Goal: Information Seeking & Learning: Learn about a topic

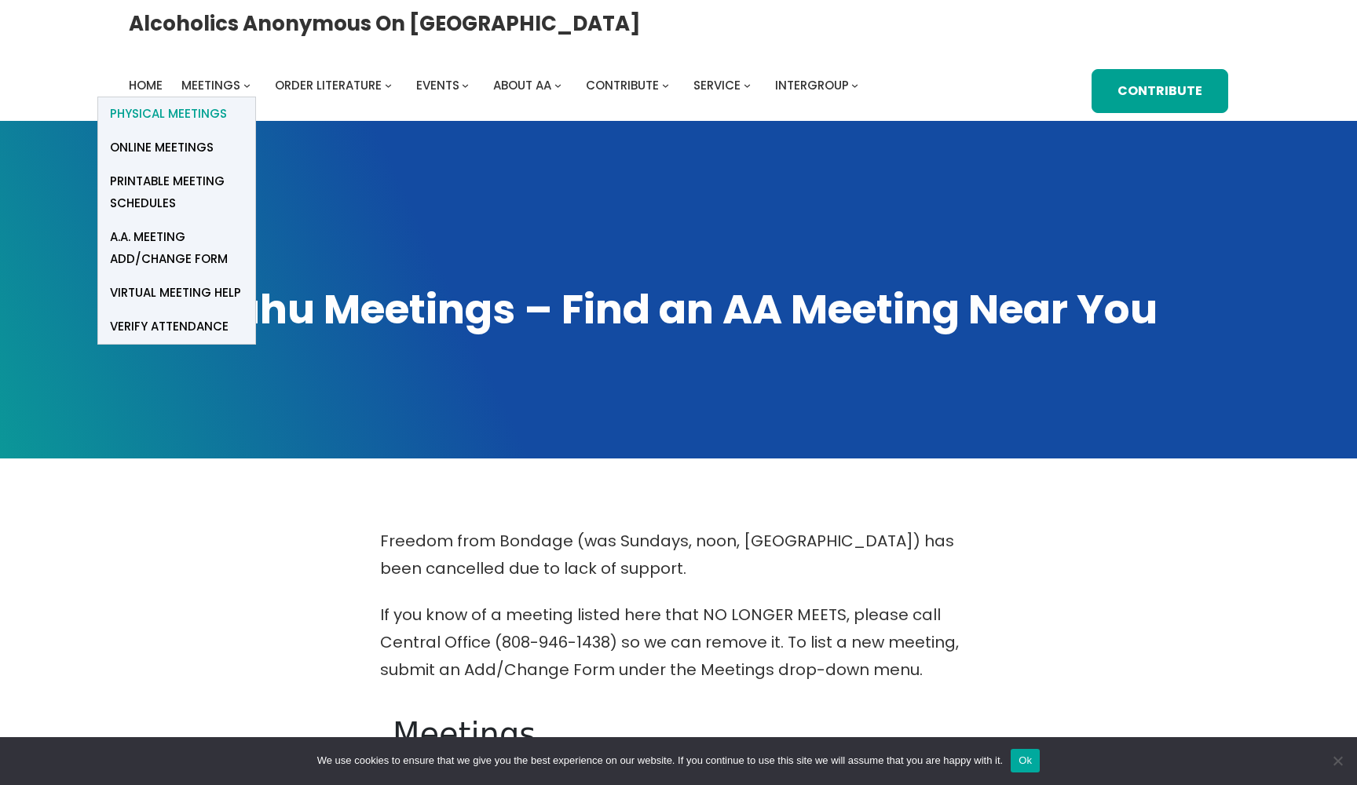
click at [227, 103] on span "Physical Meetings" at bounding box center [168, 114] width 117 height 22
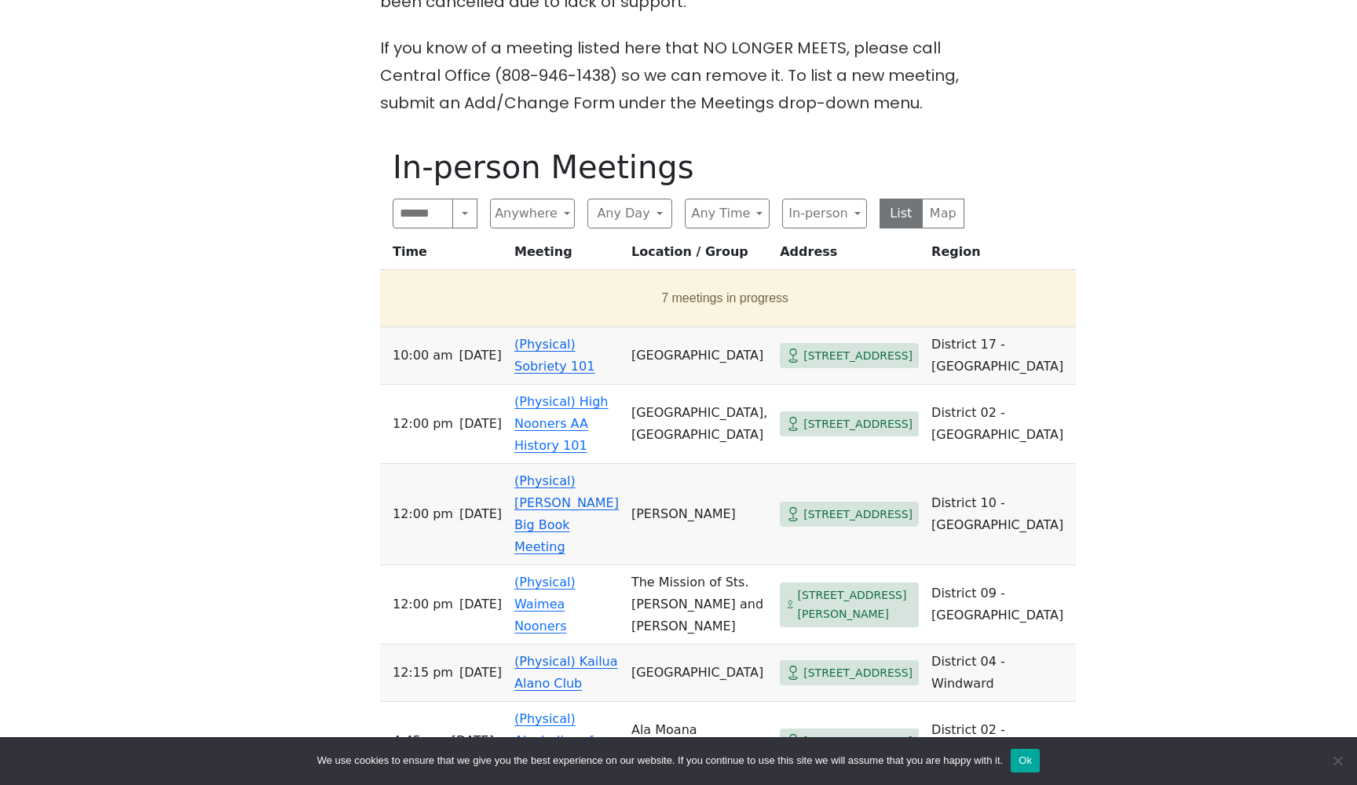
scroll to position [570, 0]
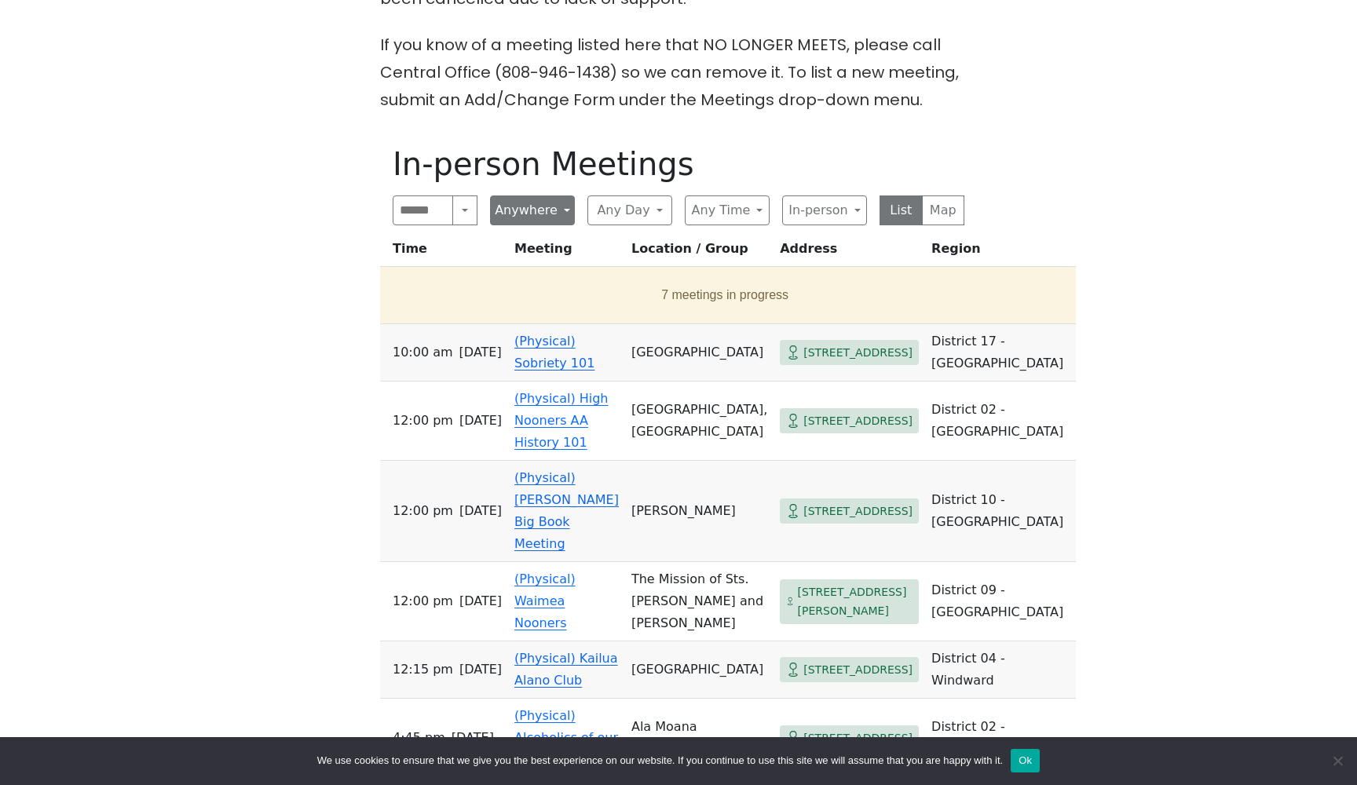
click at [536, 206] on button "Anywhere" at bounding box center [532, 211] width 85 height 30
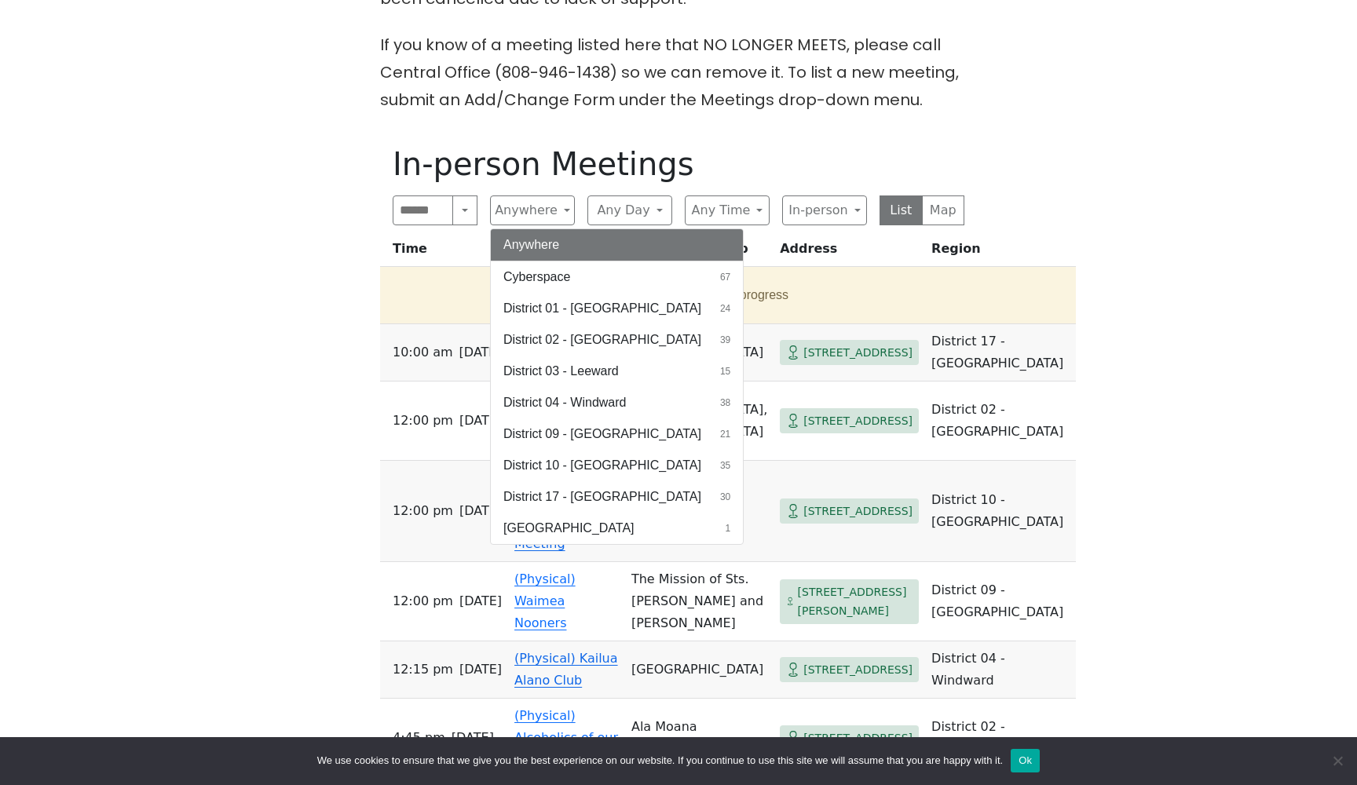
click at [1114, 262] on div "Freedom from Bondage (was Sundays, noon, [GEOGRAPHIC_DATA]) has been cancelled …" at bounding box center [678, 515] width 1221 height 1114
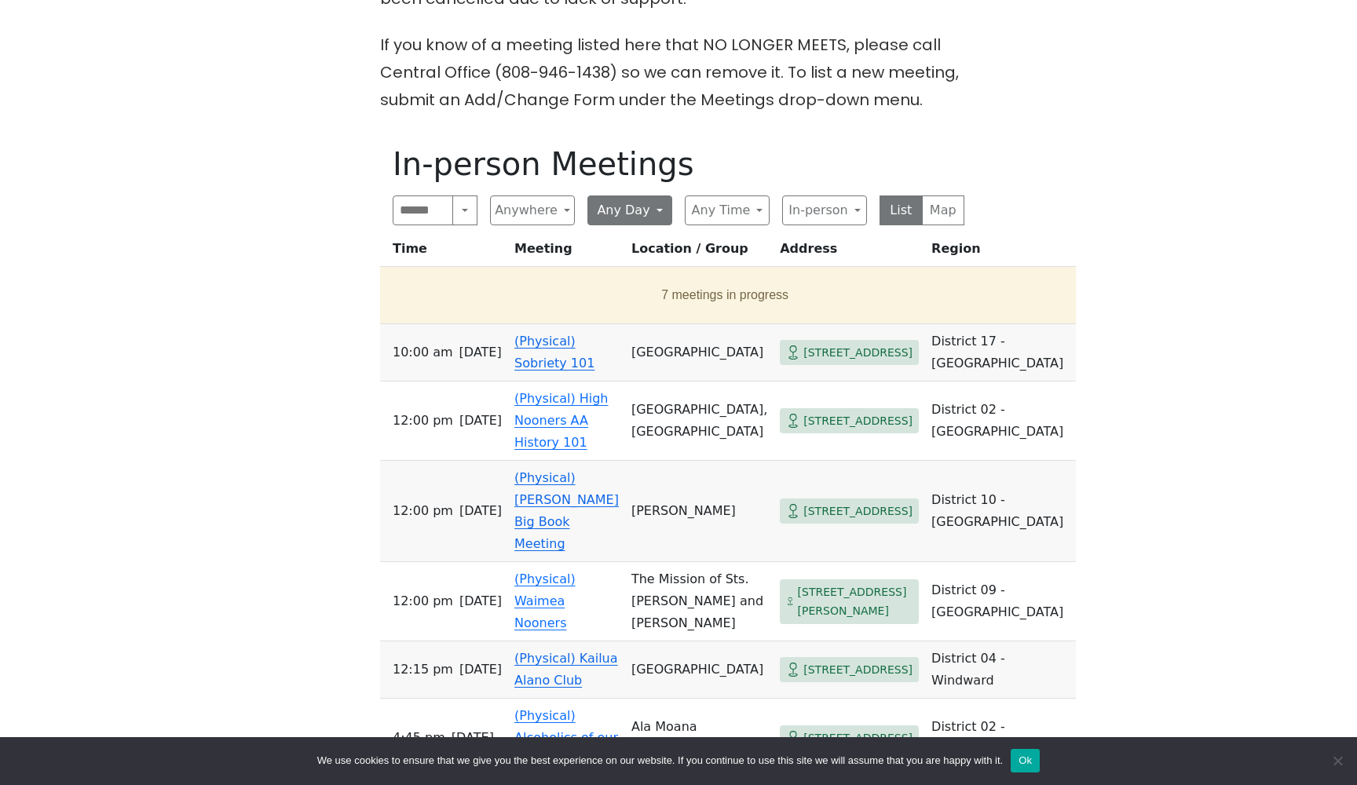
click at [630, 211] on button "Any Day" at bounding box center [629, 211] width 85 height 30
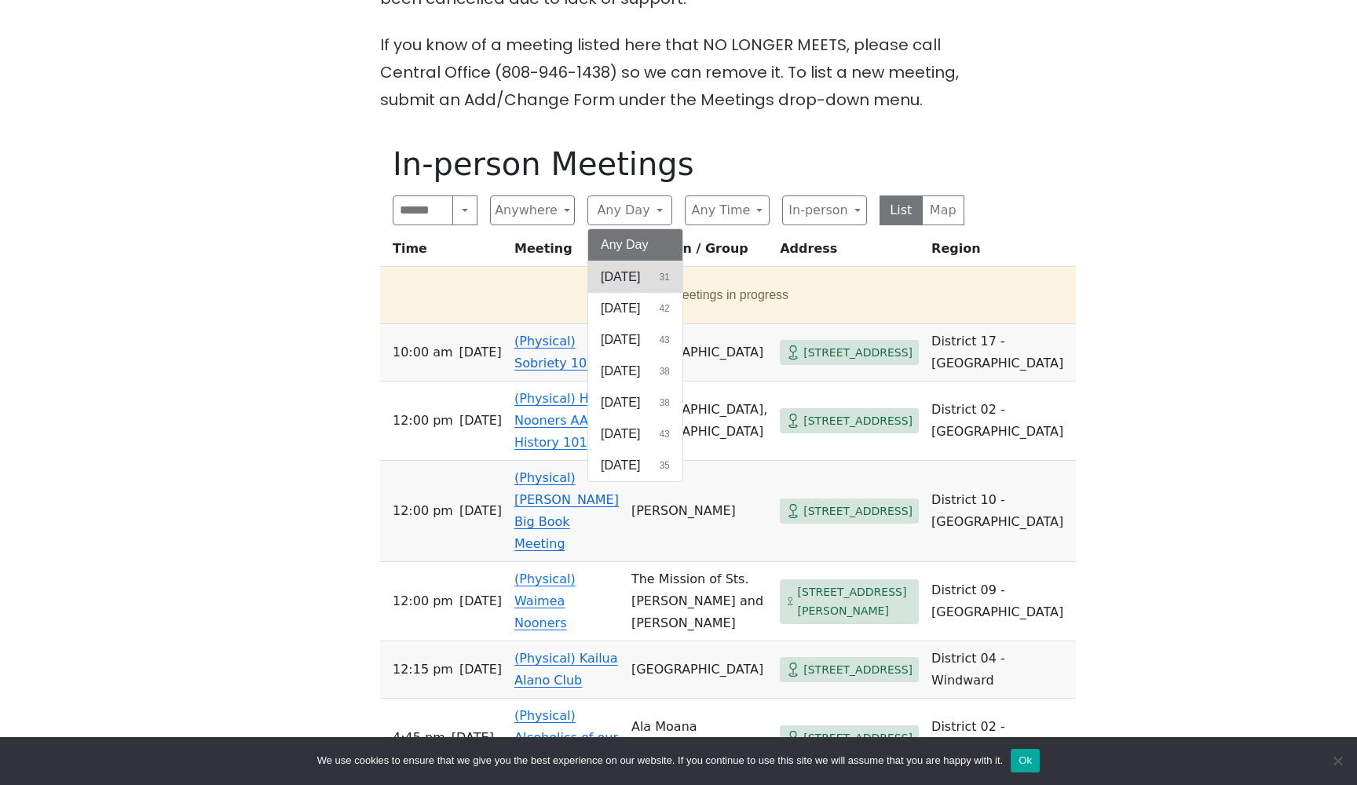
click at [633, 274] on span "[DATE]" at bounding box center [620, 277] width 39 height 19
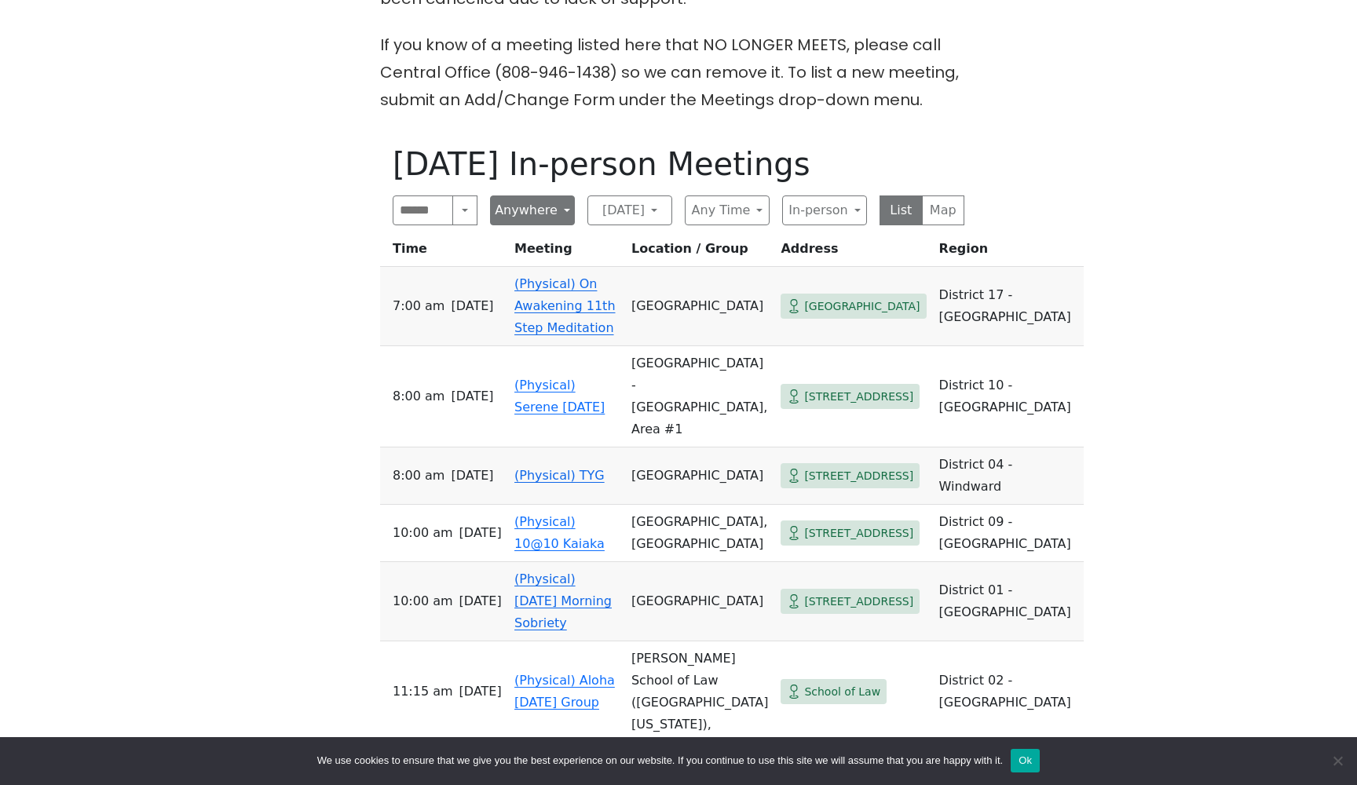
click at [525, 210] on button "Anywhere" at bounding box center [532, 211] width 85 height 30
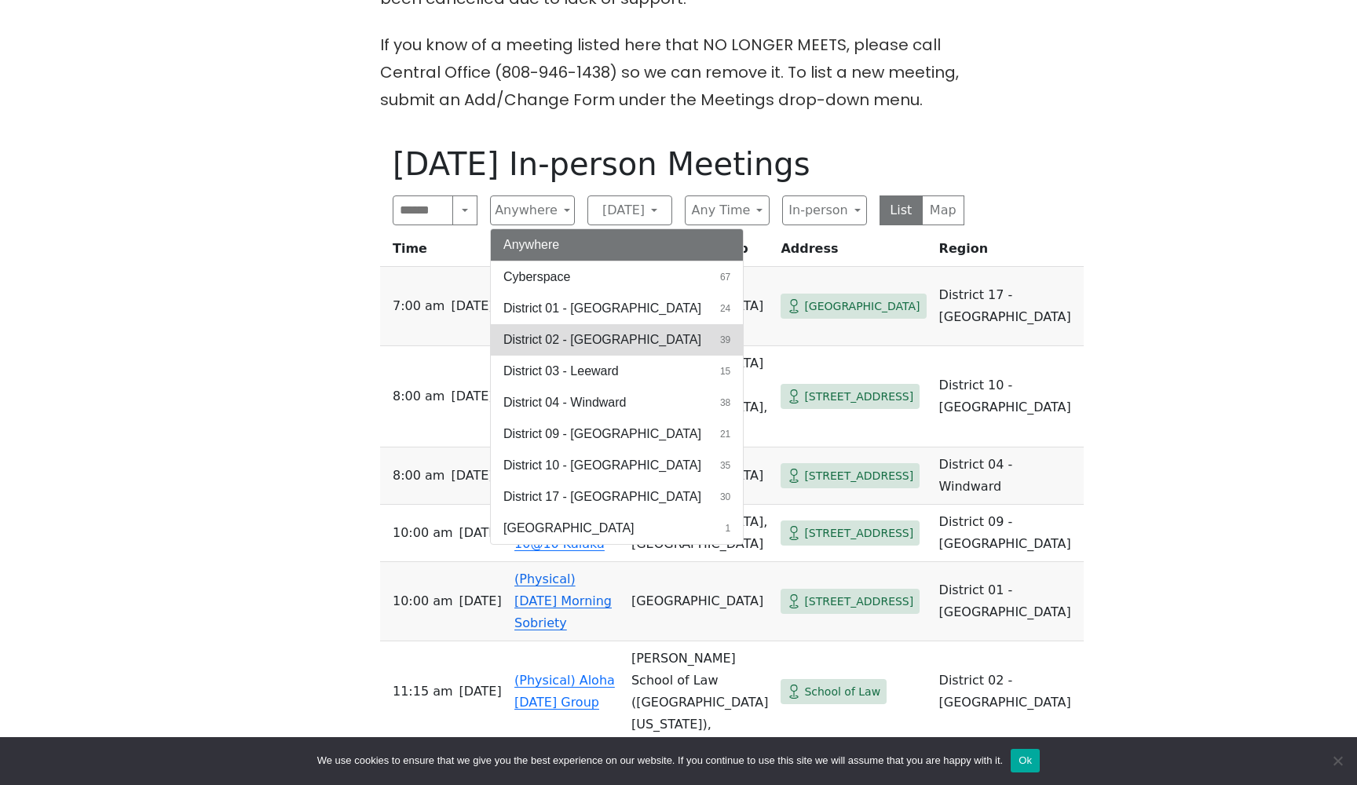
click at [578, 342] on span "District 02 - [GEOGRAPHIC_DATA]" at bounding box center [602, 340] width 198 height 19
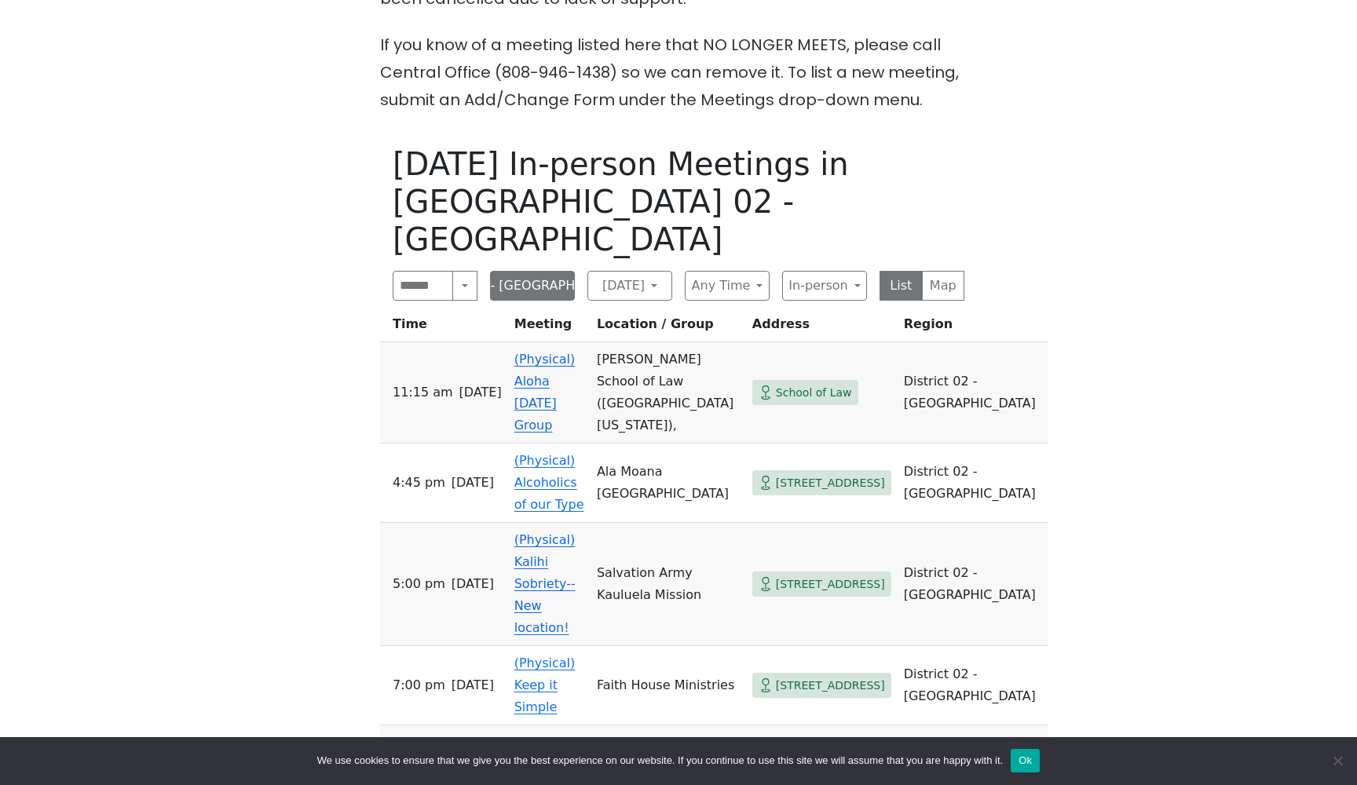
click at [537, 271] on button "District 02 - [GEOGRAPHIC_DATA]" at bounding box center [532, 286] width 85 height 30
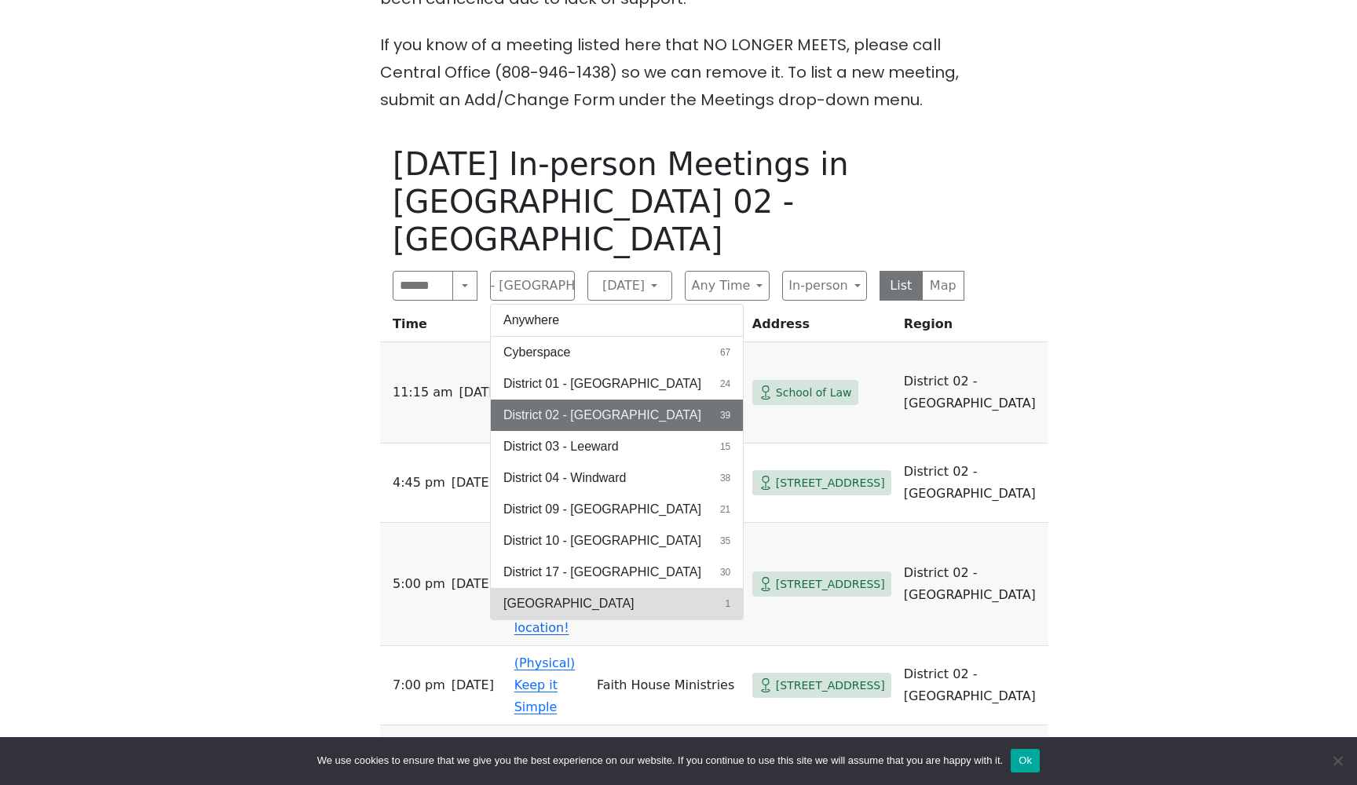
click at [562, 588] on button "[GEOGRAPHIC_DATA] 1" at bounding box center [617, 603] width 252 height 31
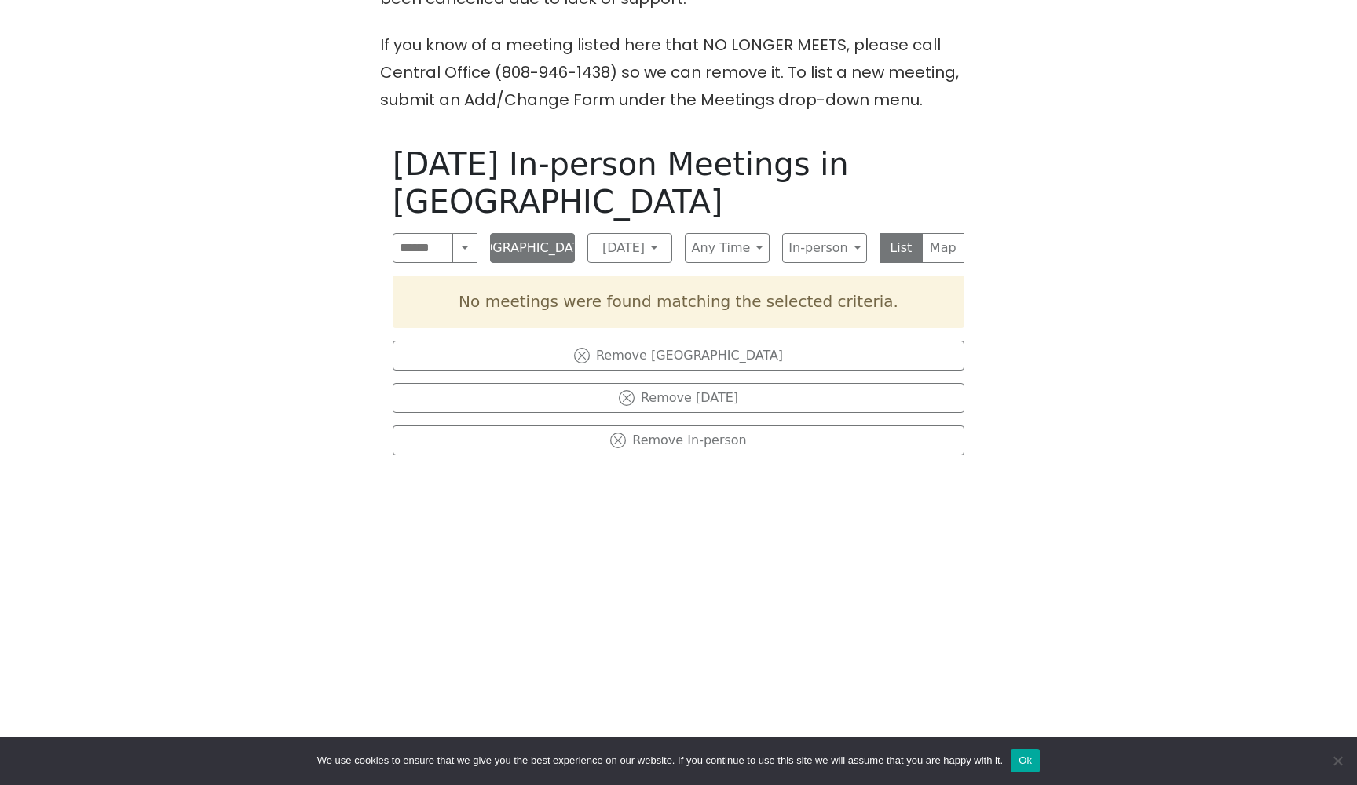
click at [523, 233] on button "[GEOGRAPHIC_DATA]" at bounding box center [532, 248] width 85 height 30
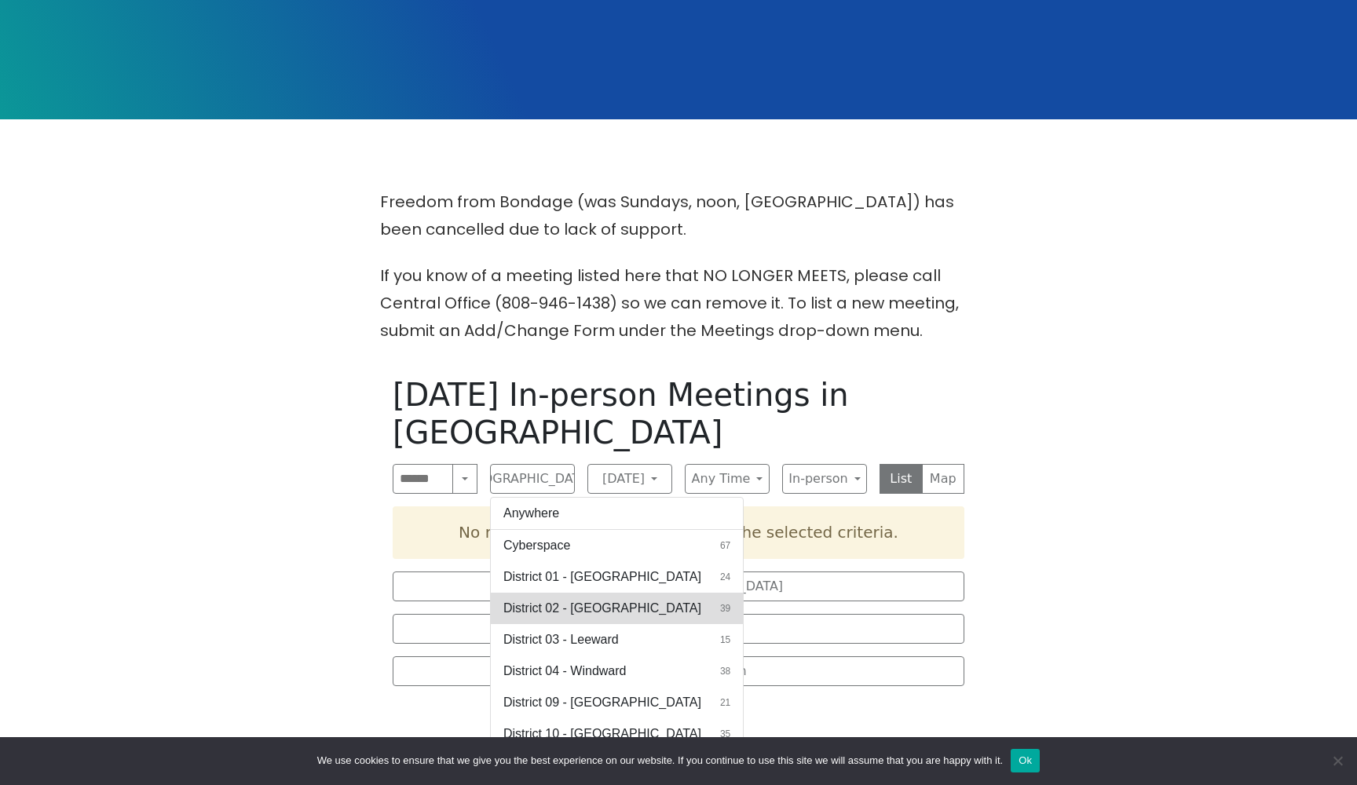
scroll to position [281, 0]
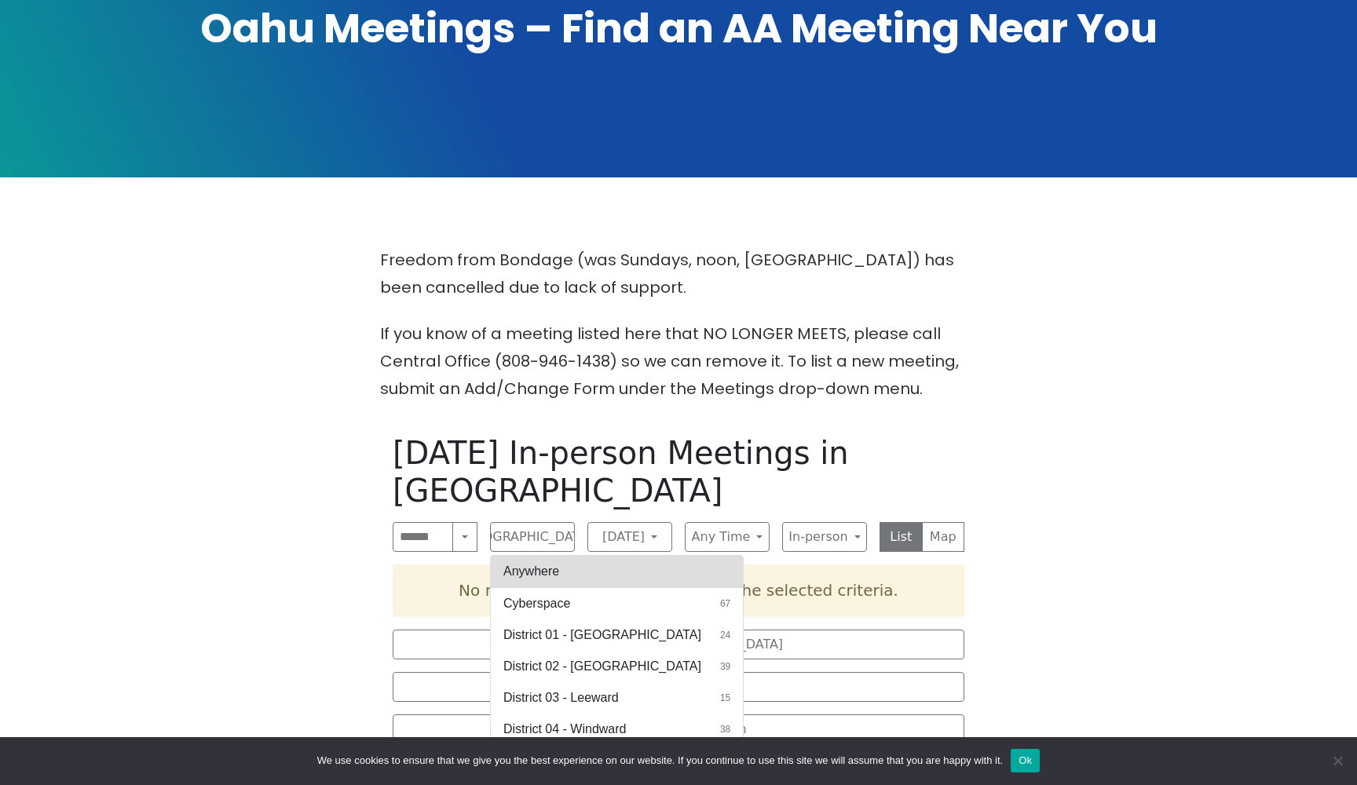
click at [542, 556] on button "Anywhere" at bounding box center [617, 571] width 252 height 31
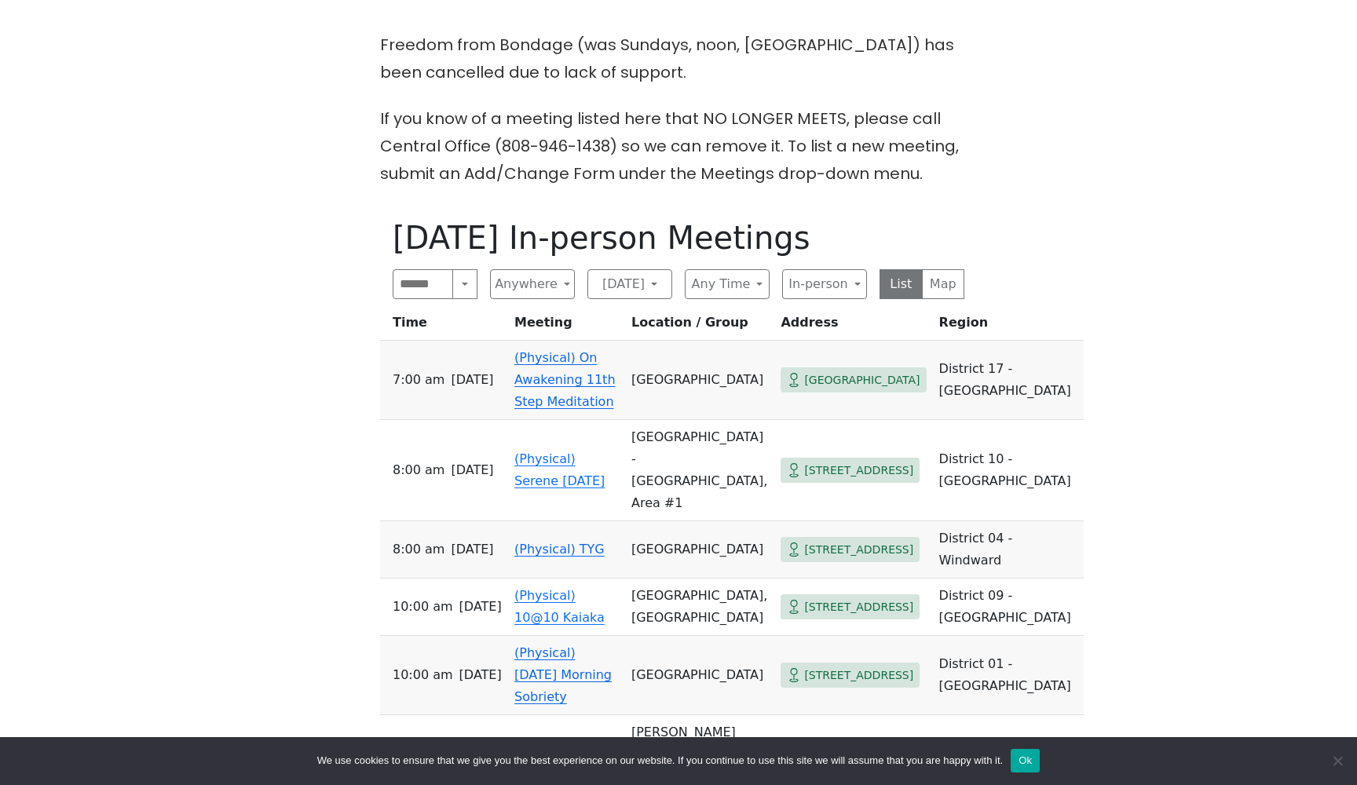
scroll to position [509, 0]
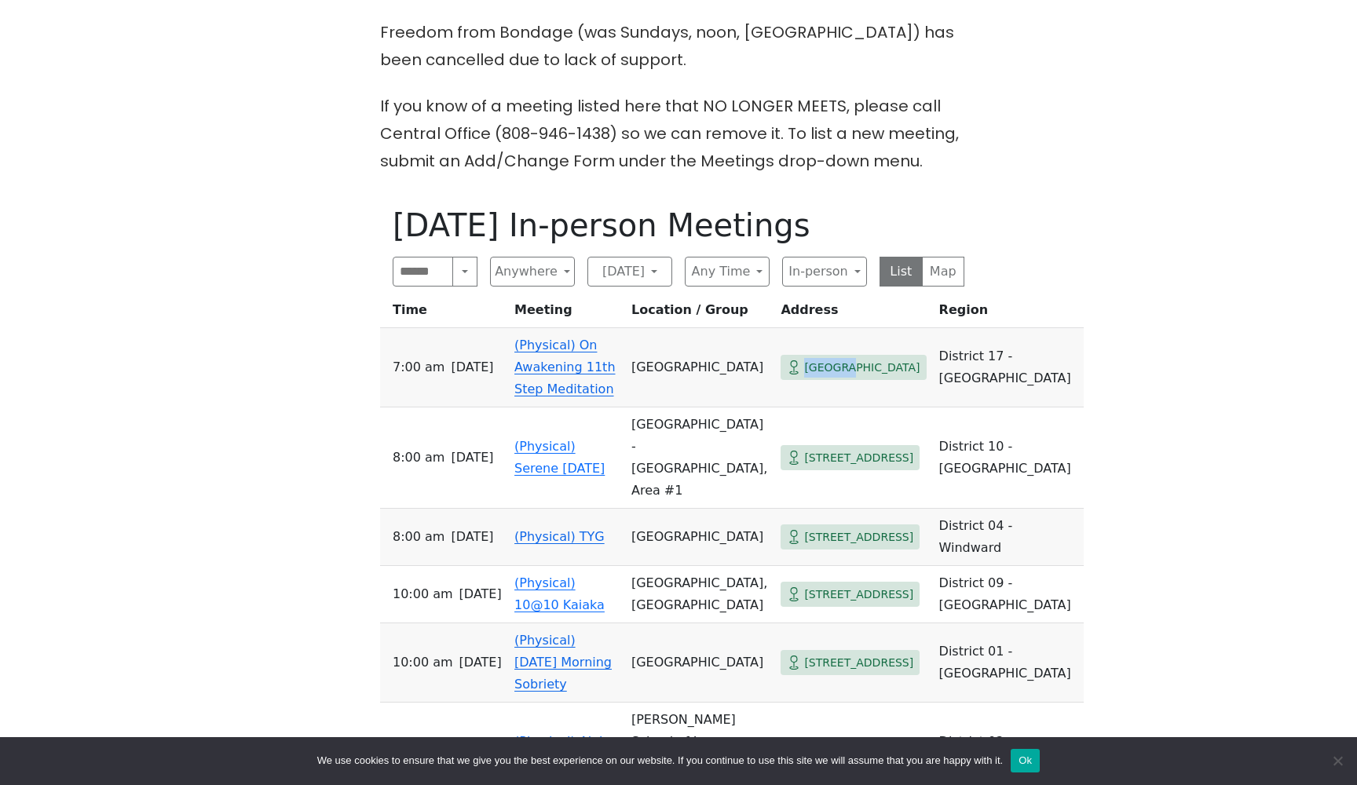
click at [545, 352] on link "(Physical) On Awakening 11th Step Meditation" at bounding box center [564, 367] width 101 height 59
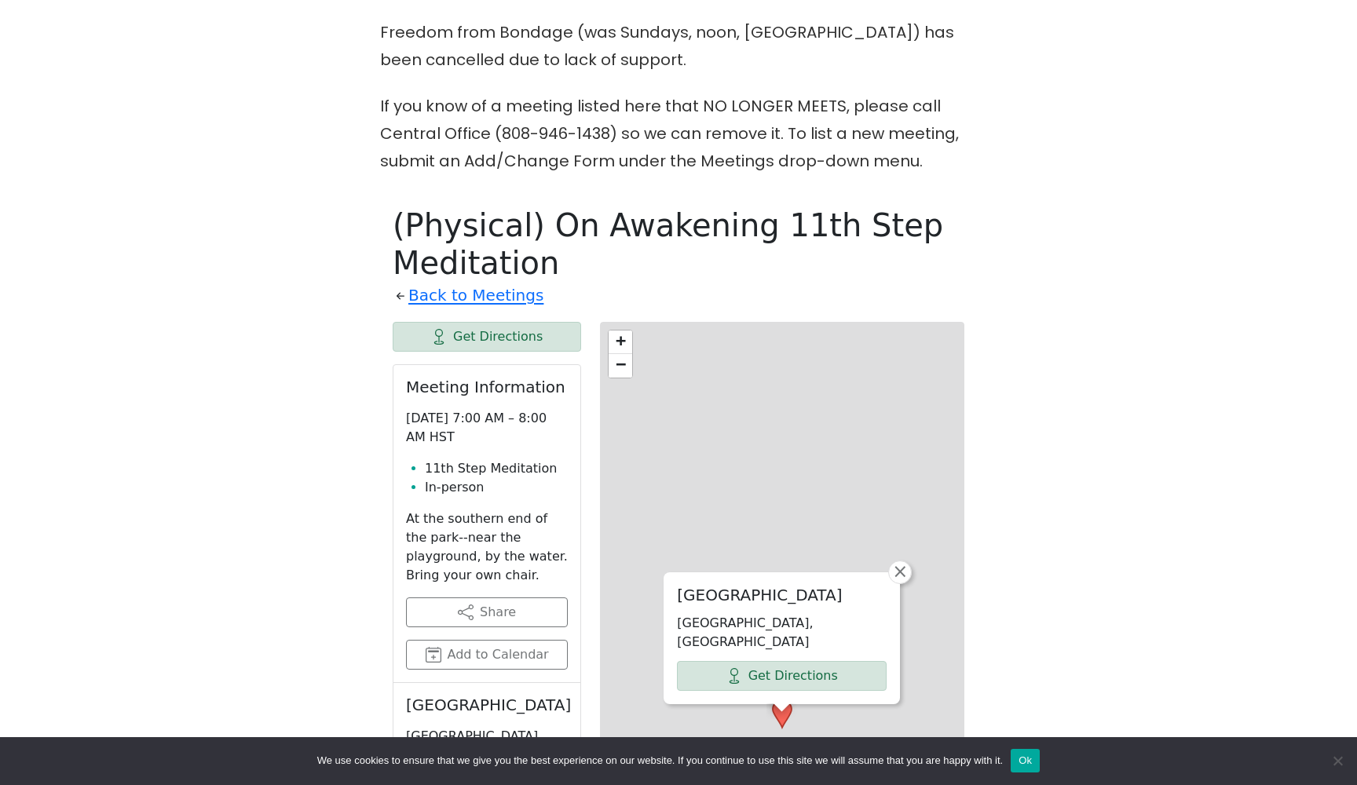
scroll to position [702, 0]
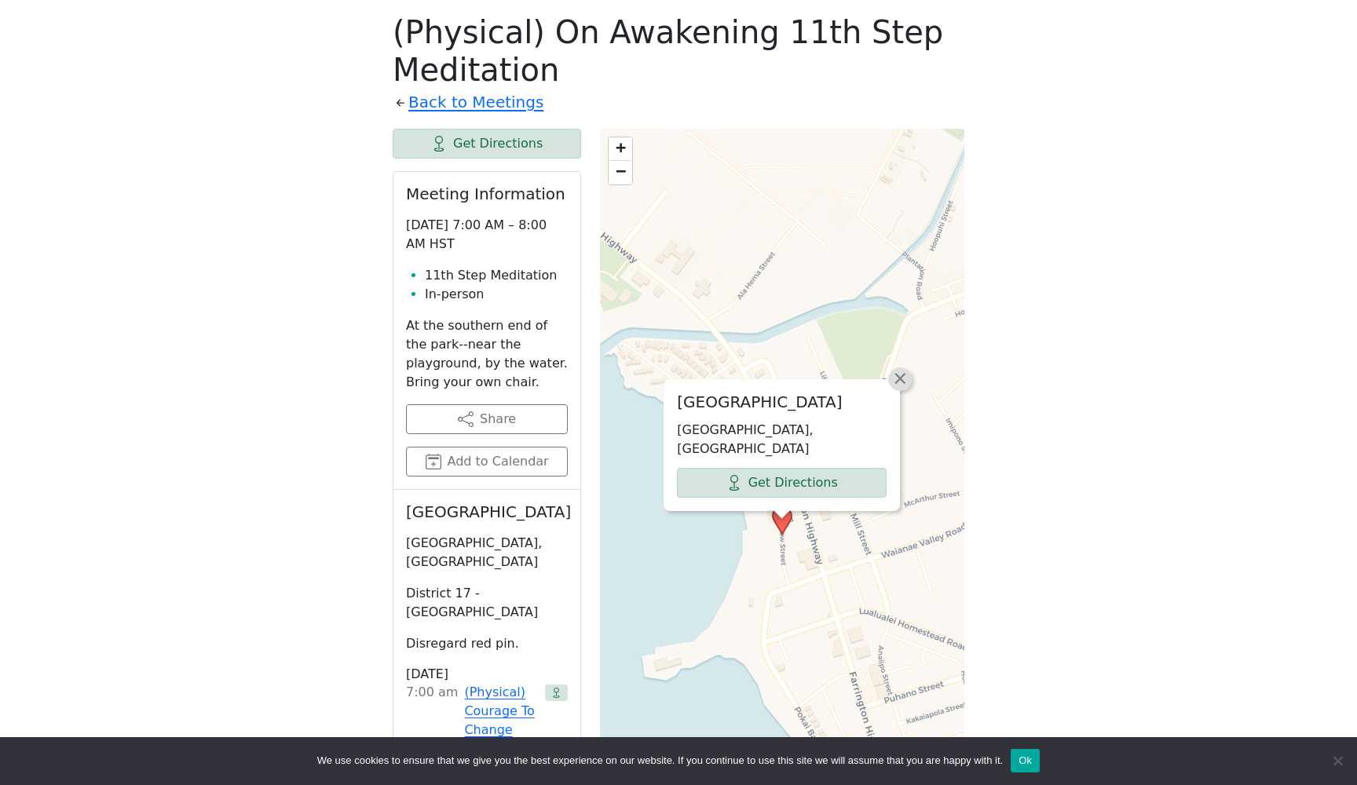
click at [901, 388] on span "×" at bounding box center [900, 378] width 16 height 19
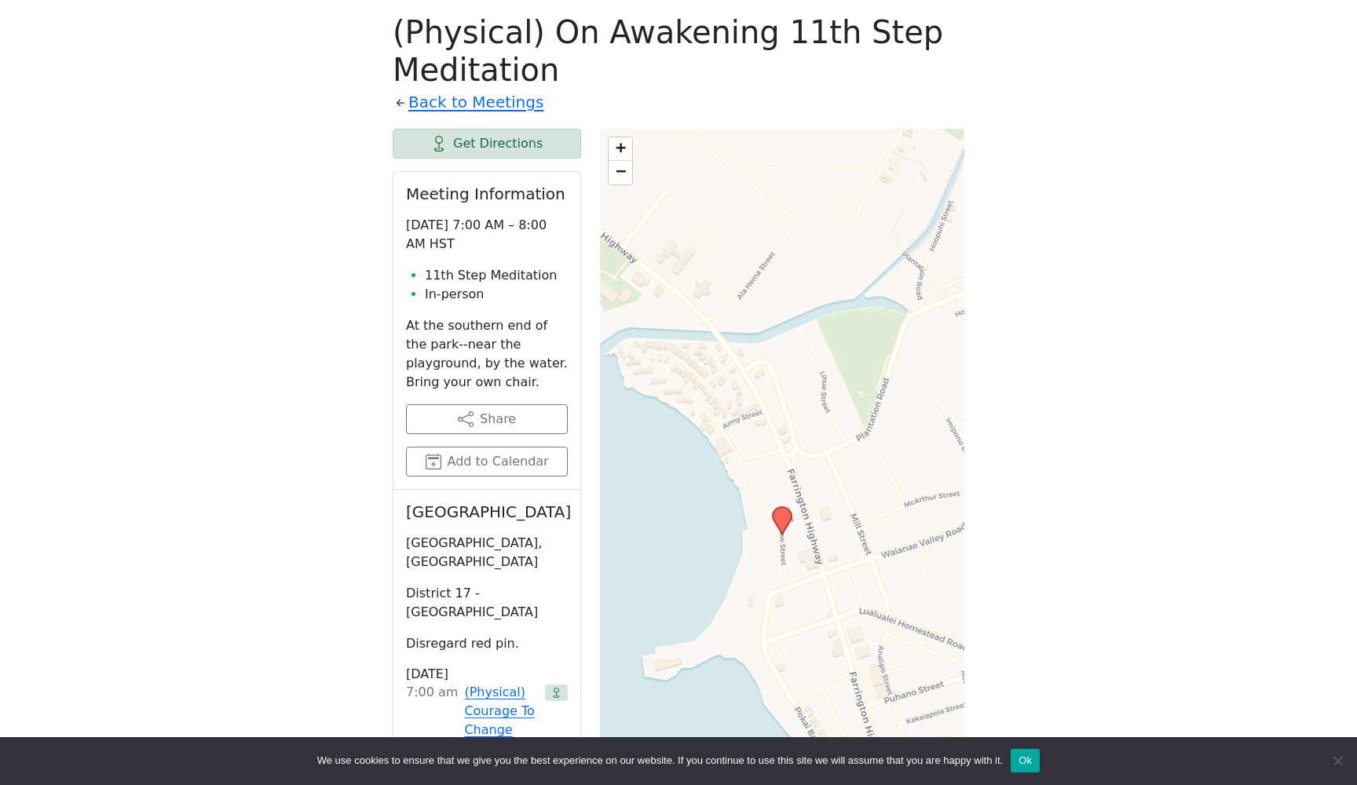
click at [621, 175] on span "−" at bounding box center [621, 171] width 10 height 20
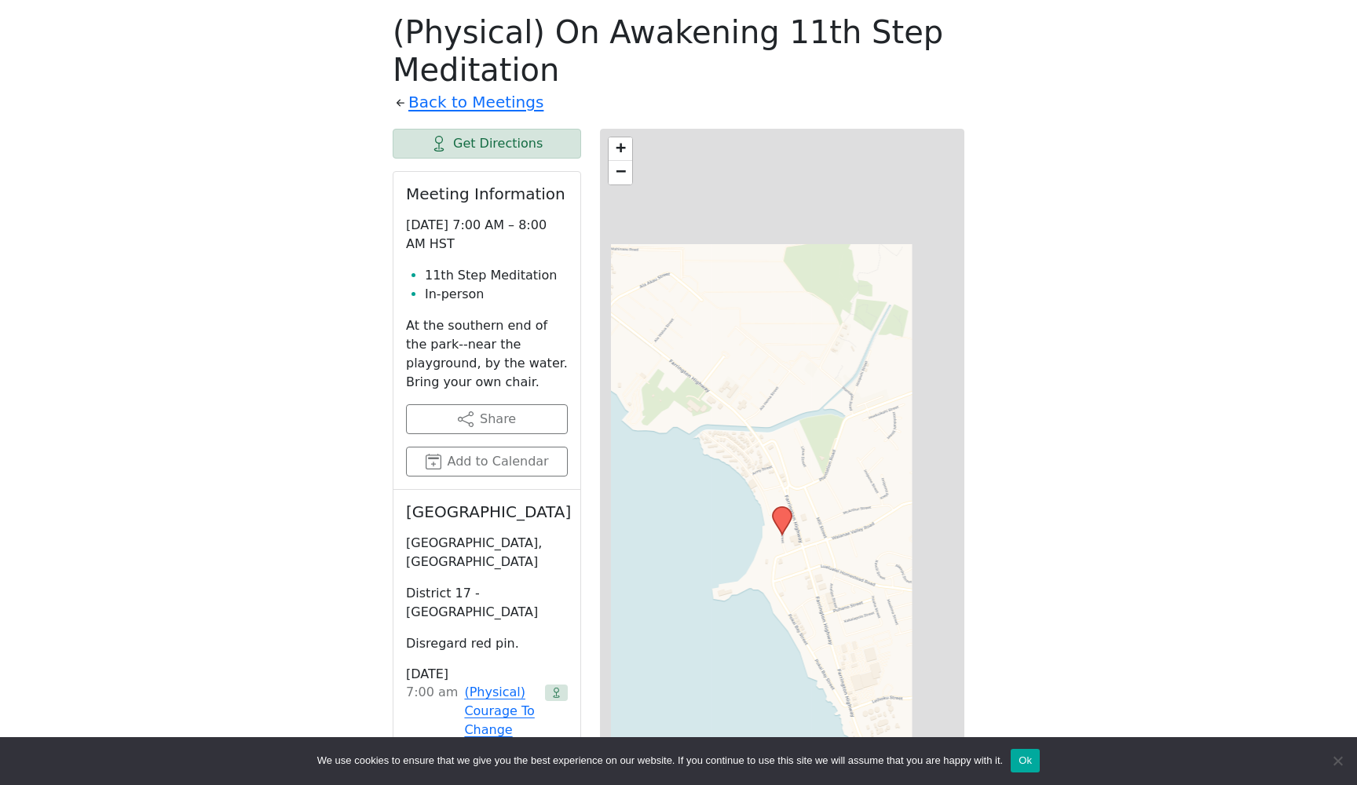
click at [621, 175] on span "−" at bounding box center [621, 171] width 10 height 20
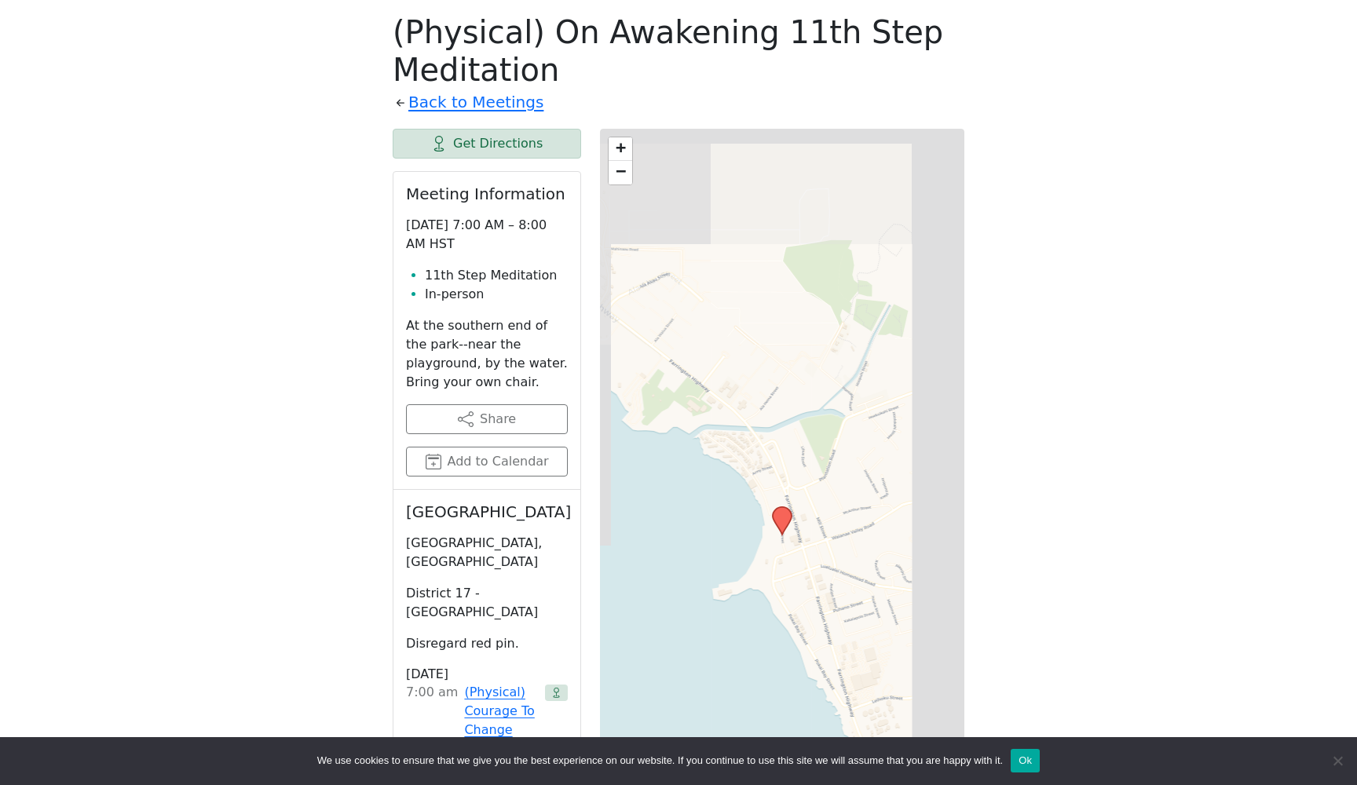
click at [621, 175] on span "−" at bounding box center [621, 171] width 10 height 20
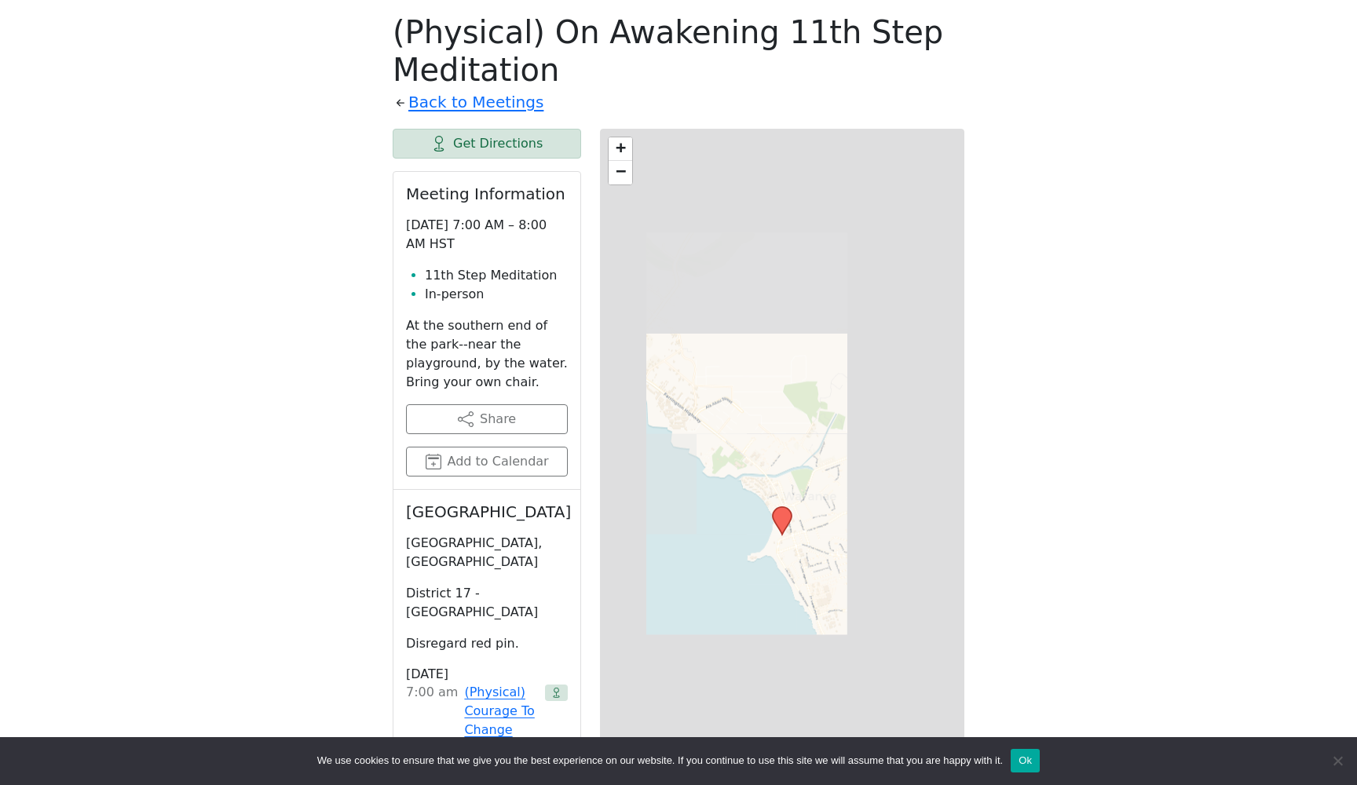
click at [621, 175] on span "−" at bounding box center [621, 171] width 10 height 20
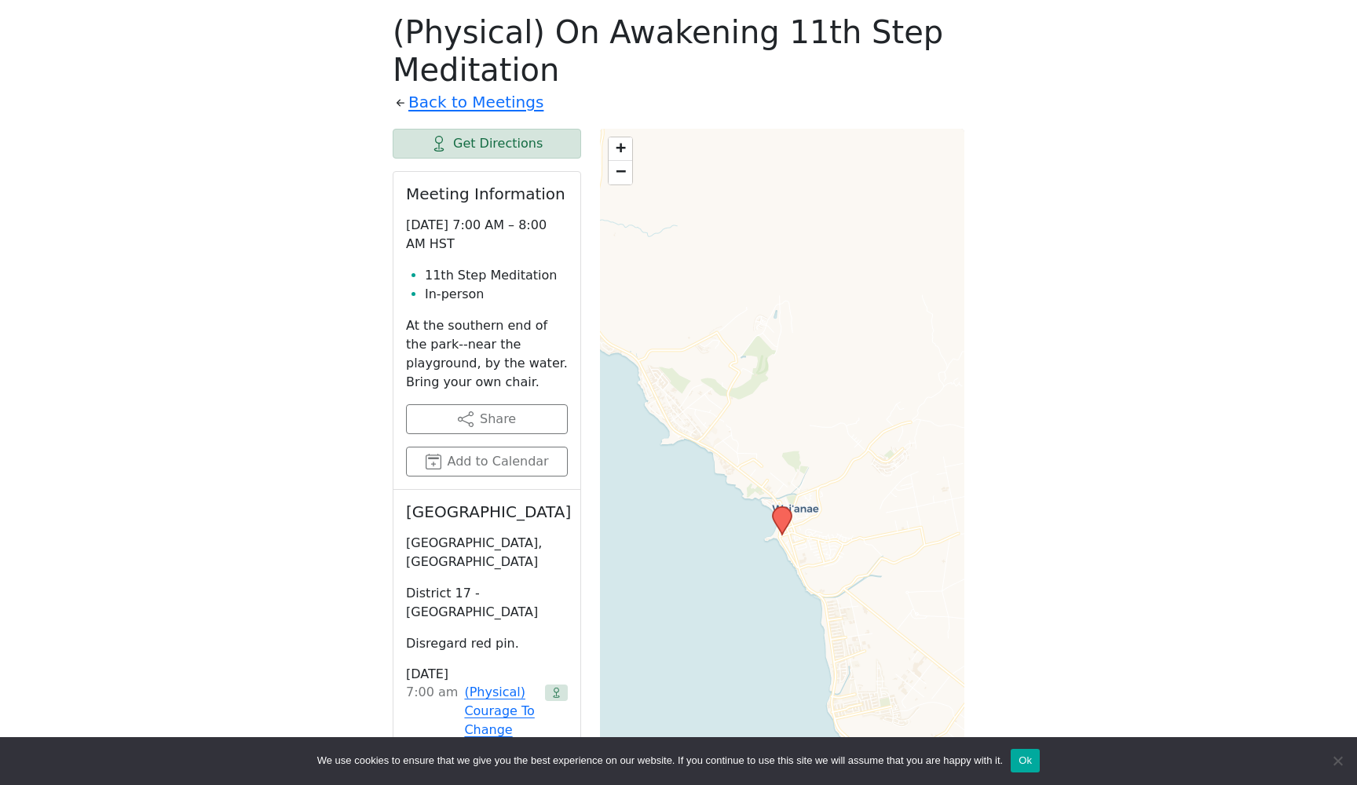
click at [621, 175] on span "−" at bounding box center [621, 171] width 10 height 20
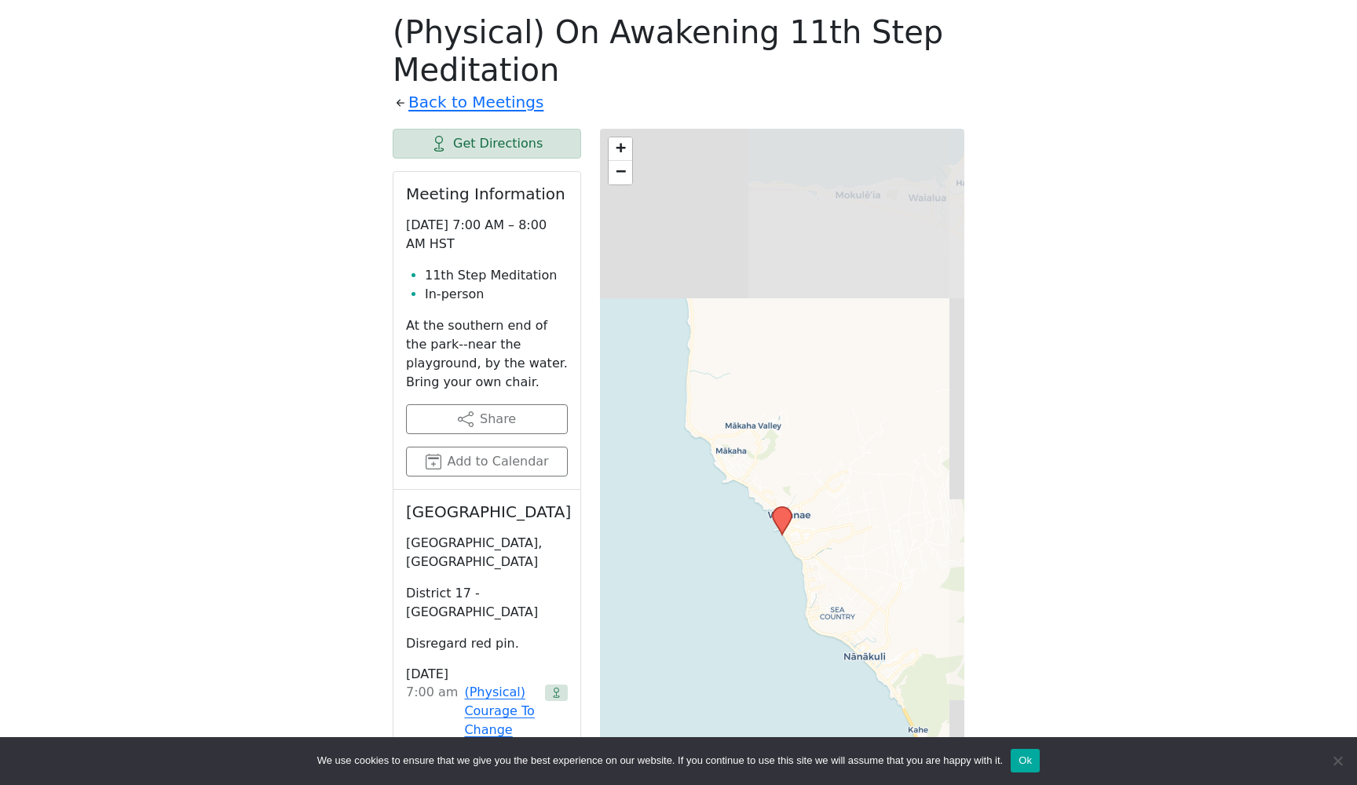
click at [621, 175] on span "−" at bounding box center [621, 171] width 10 height 20
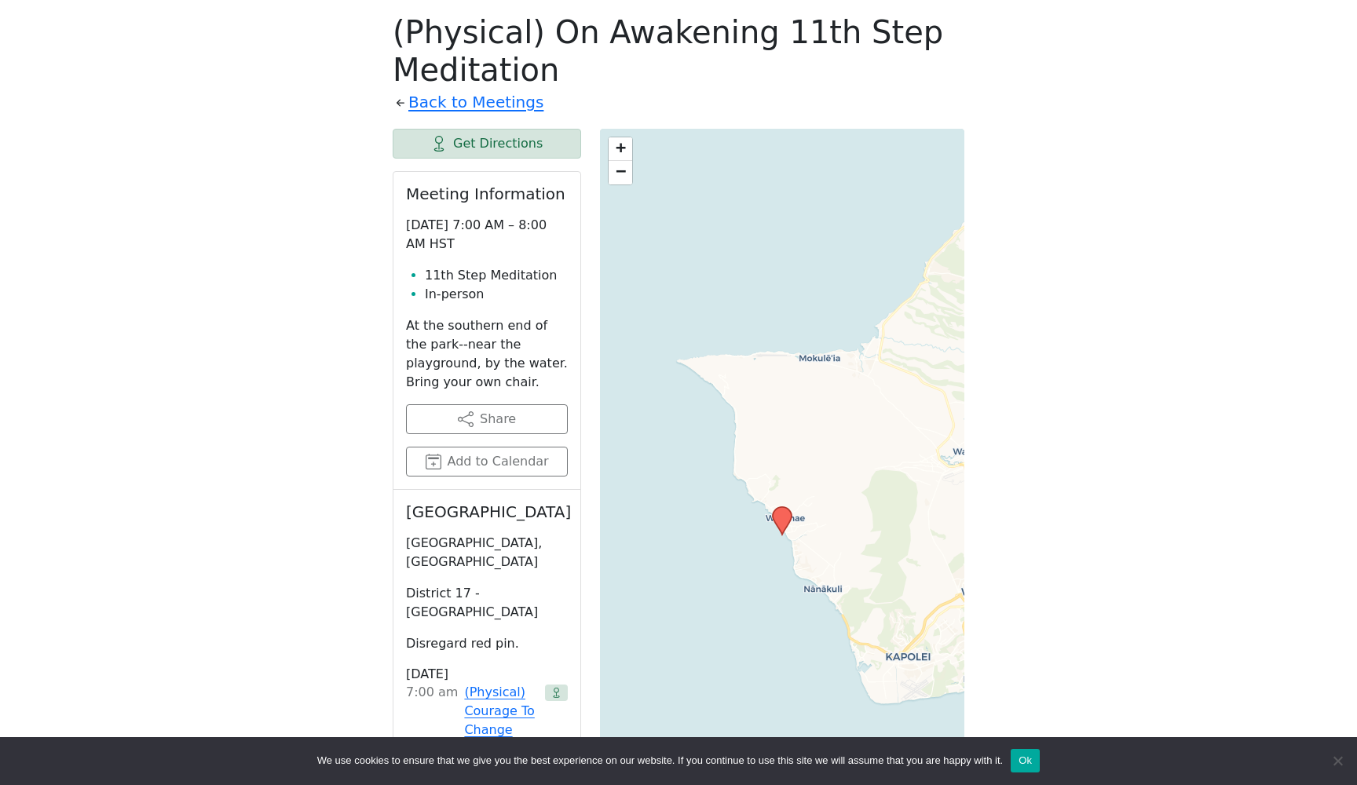
click at [621, 175] on span "−" at bounding box center [621, 171] width 10 height 20
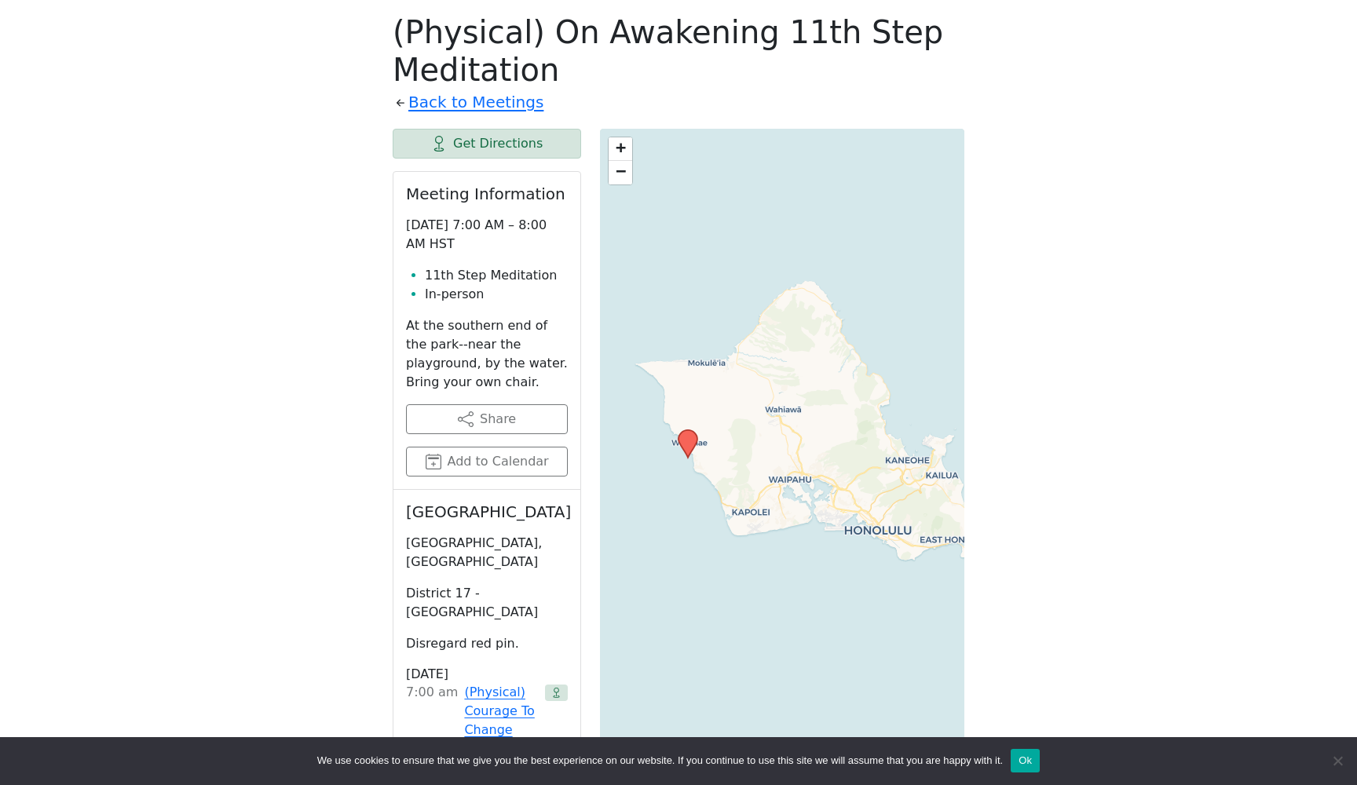
drag, startPoint x: 897, startPoint y: 471, endPoint x: 804, endPoint y: 395, distance: 120.0
click at [804, 395] on div "+ − Leaflet | © OpenStreetMap contributors © CARTO" at bounding box center [782, 521] width 364 height 785
click at [428, 98] on link "Back to Meetings" at bounding box center [475, 102] width 135 height 27
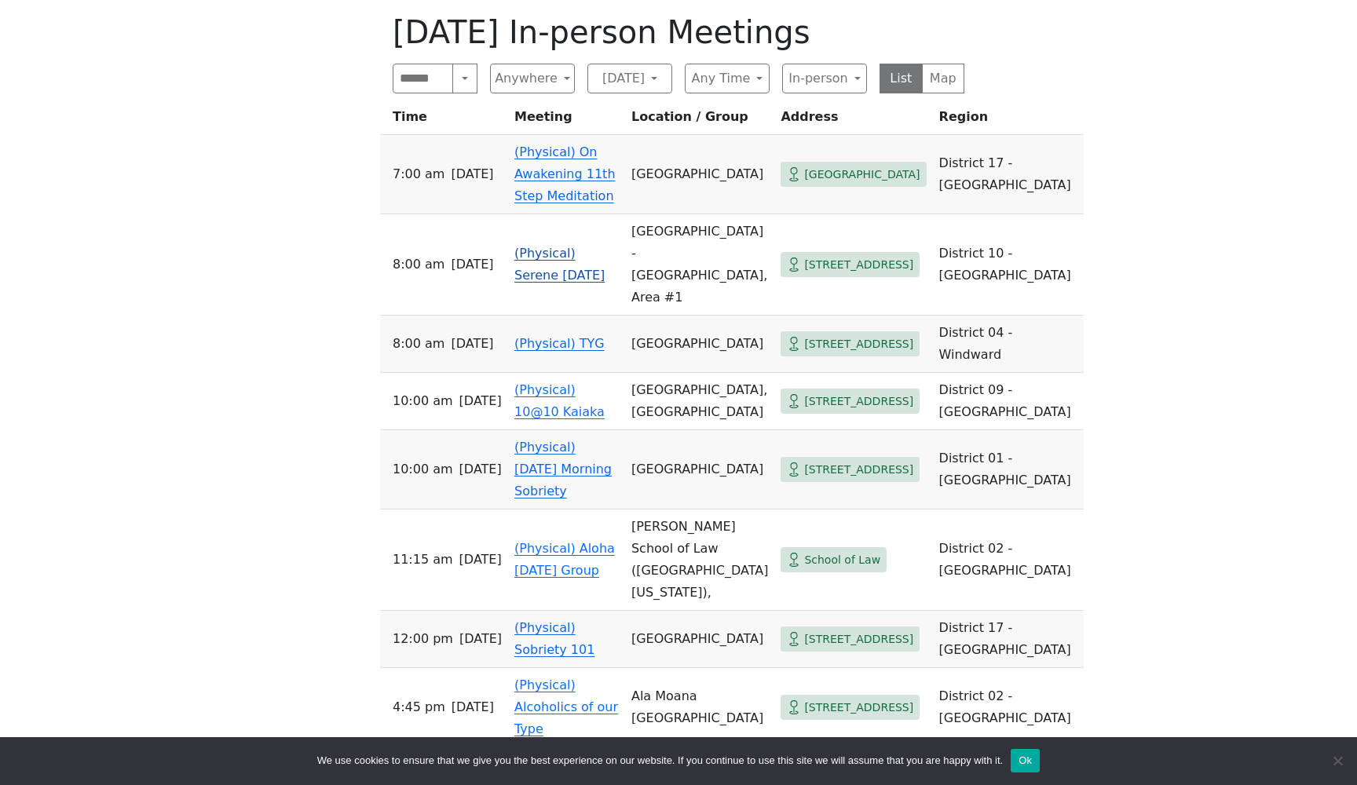
click at [532, 246] on link "(Physical) Serene [DATE]" at bounding box center [559, 264] width 90 height 37
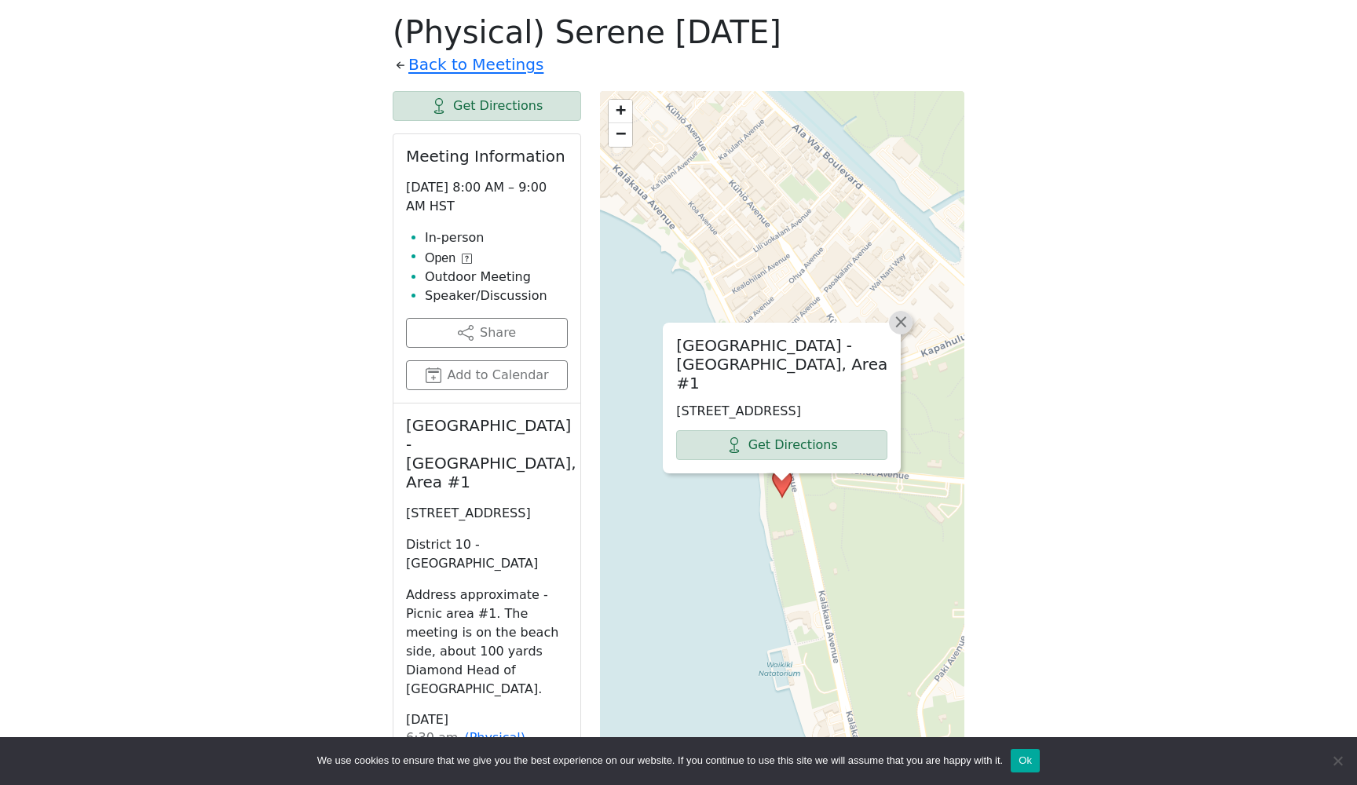
click at [902, 329] on span "×" at bounding box center [901, 322] width 16 height 19
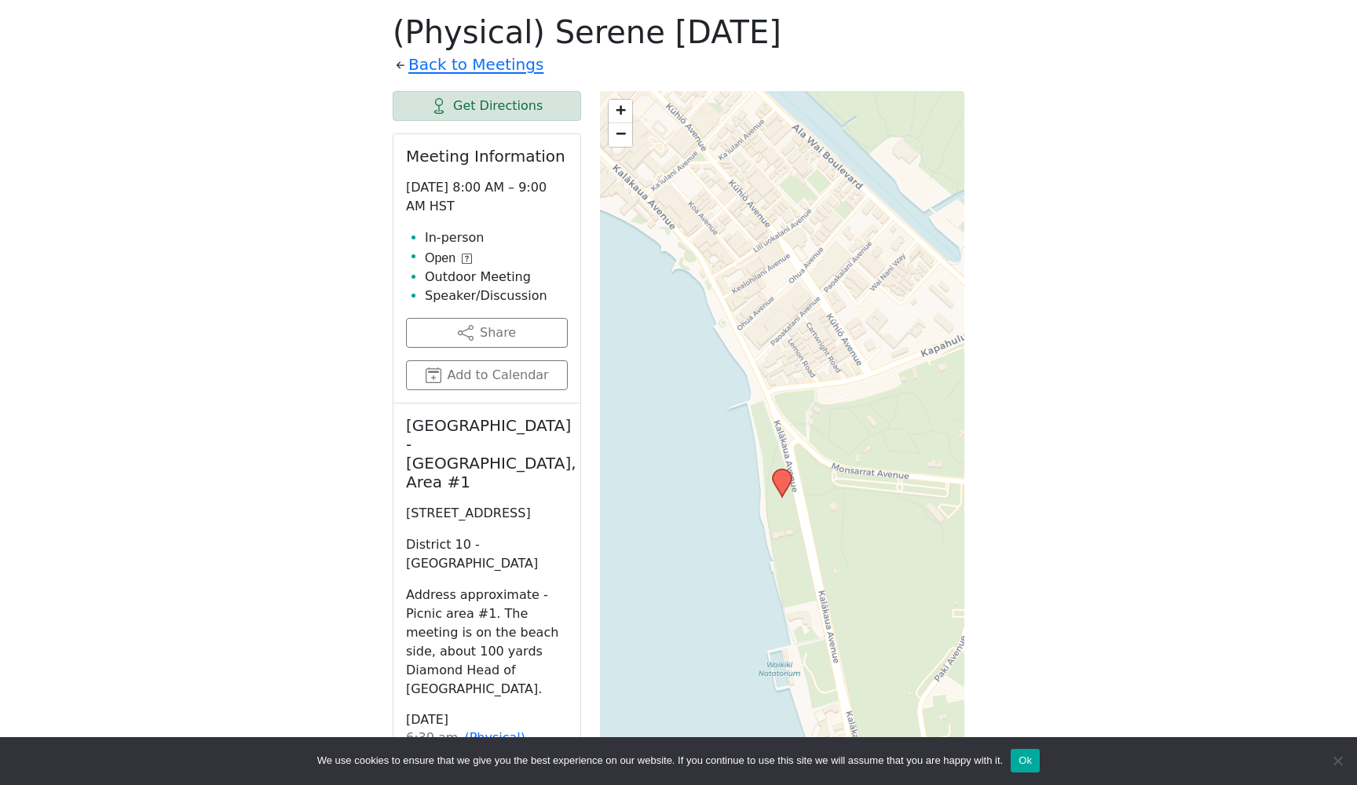
click at [626, 131] on span "−" at bounding box center [621, 133] width 10 height 20
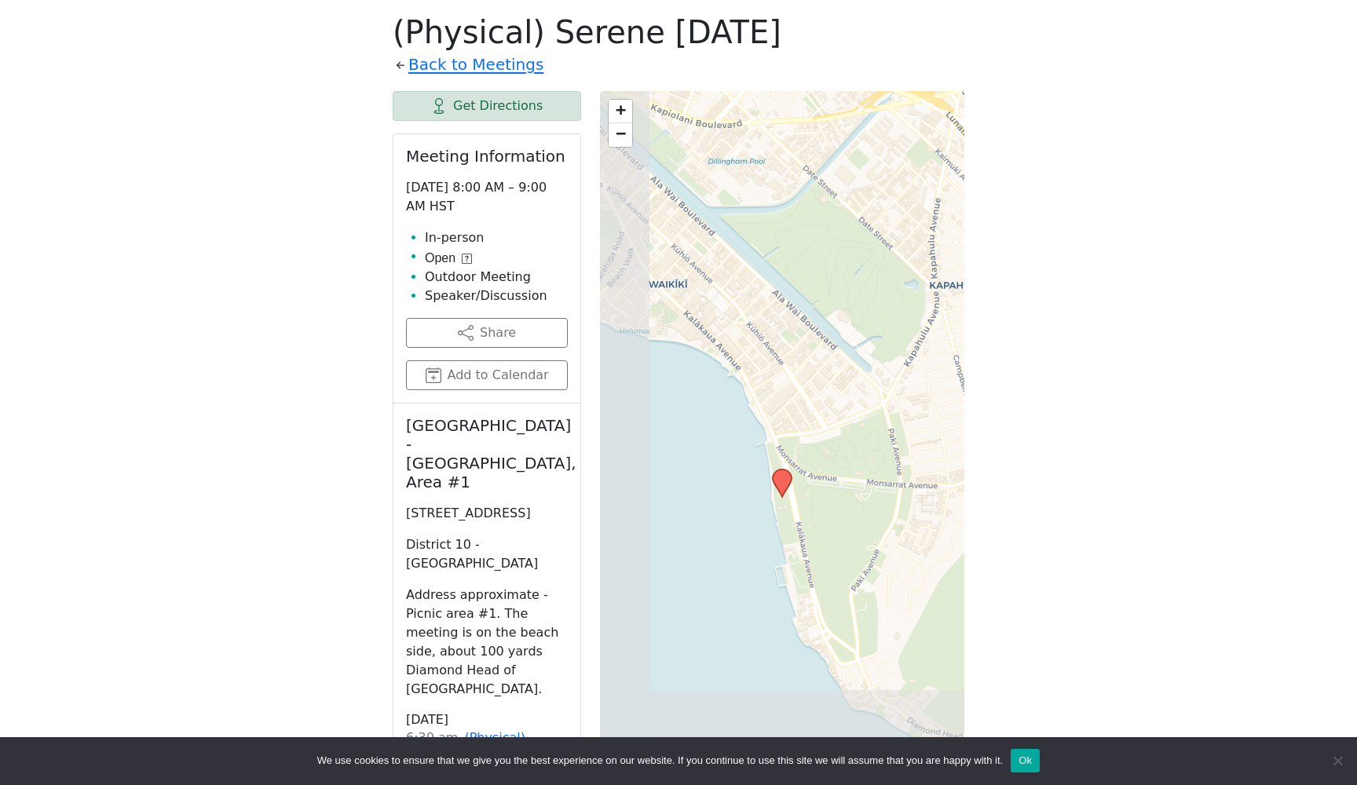
click at [626, 131] on span "−" at bounding box center [621, 133] width 10 height 20
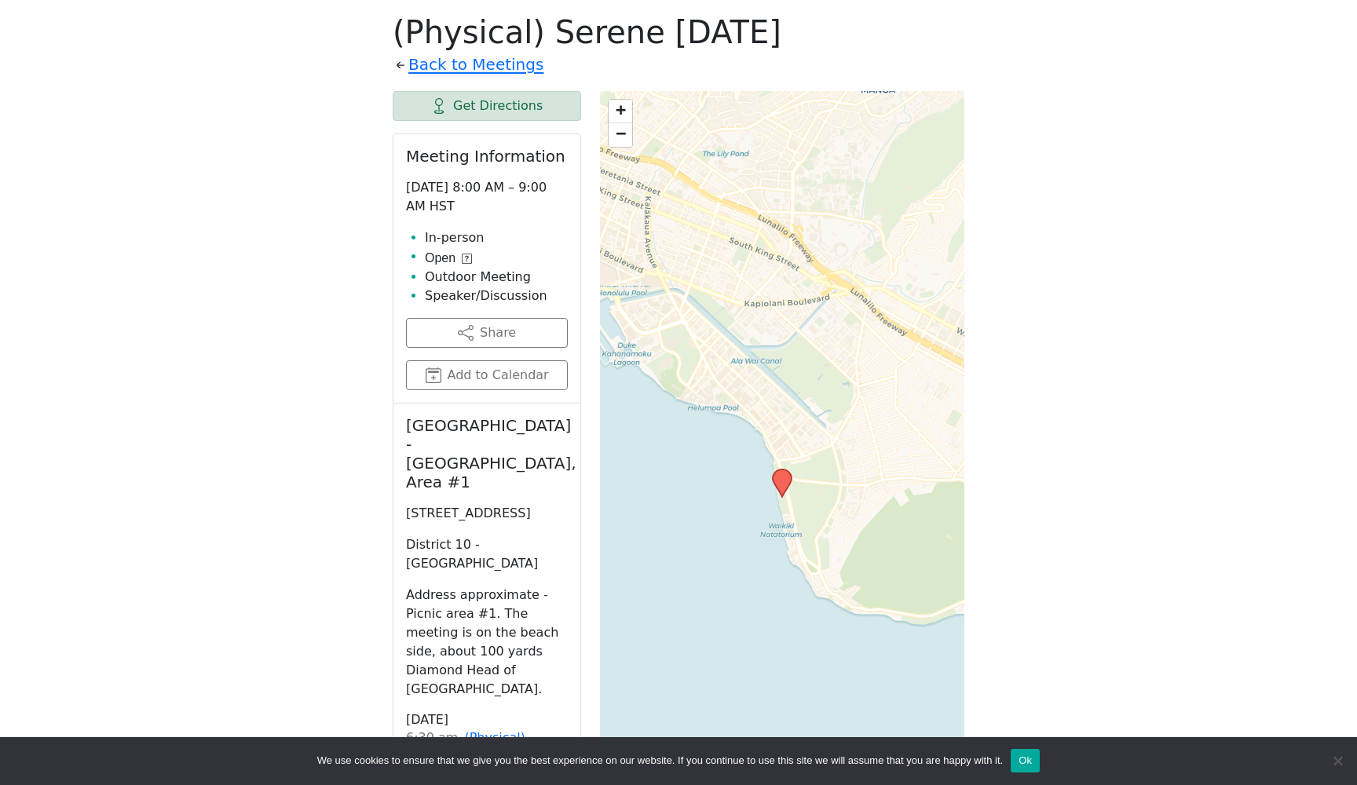
click at [626, 131] on span "−" at bounding box center [621, 133] width 10 height 20
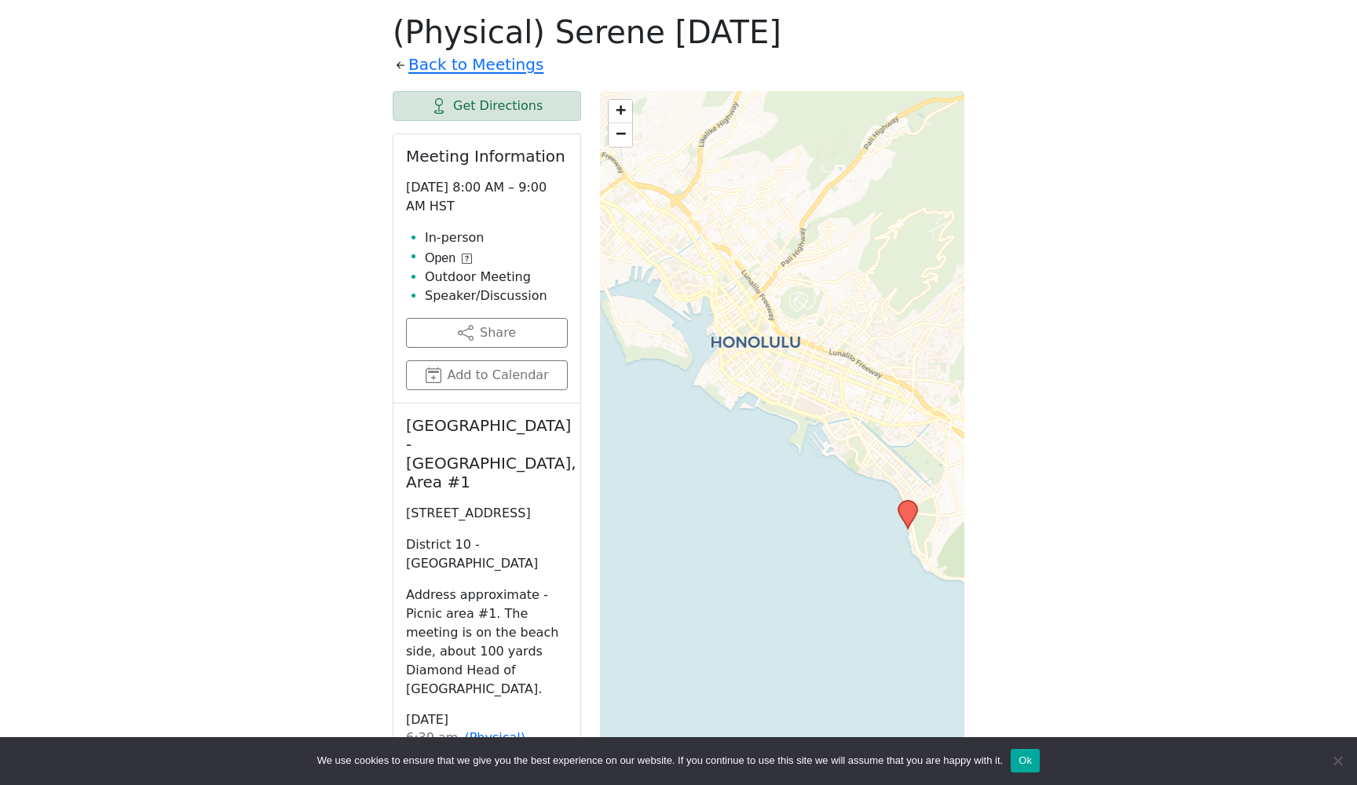
drag, startPoint x: 693, startPoint y: 401, endPoint x: 810, endPoint y: 426, distance: 118.8
click at [810, 426] on div "+ − Leaflet | © OpenStreetMap contributors © CARTO" at bounding box center [782, 483] width 364 height 785
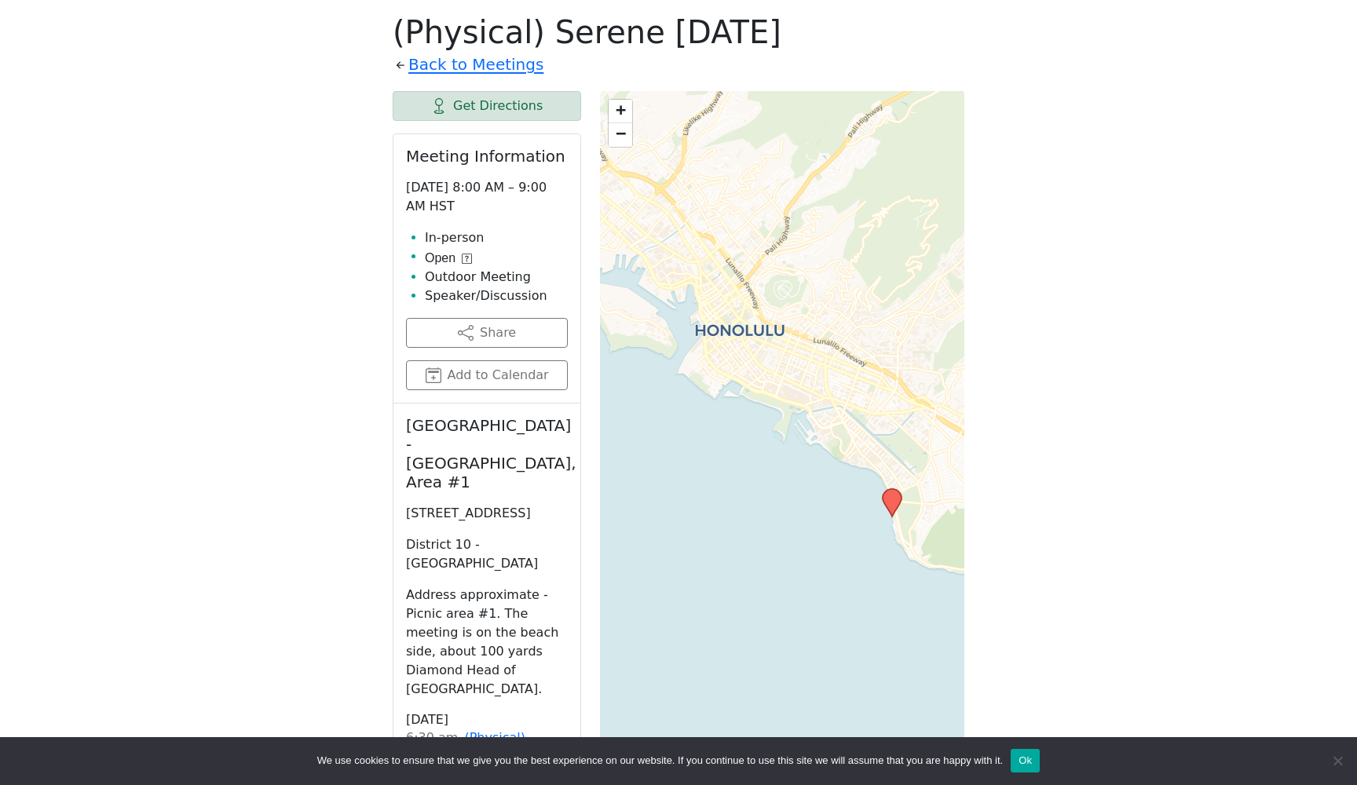
drag, startPoint x: 555, startPoint y: 500, endPoint x: 399, endPoint y: 467, distance: 159.9
copy p "[STREET_ADDRESS]"
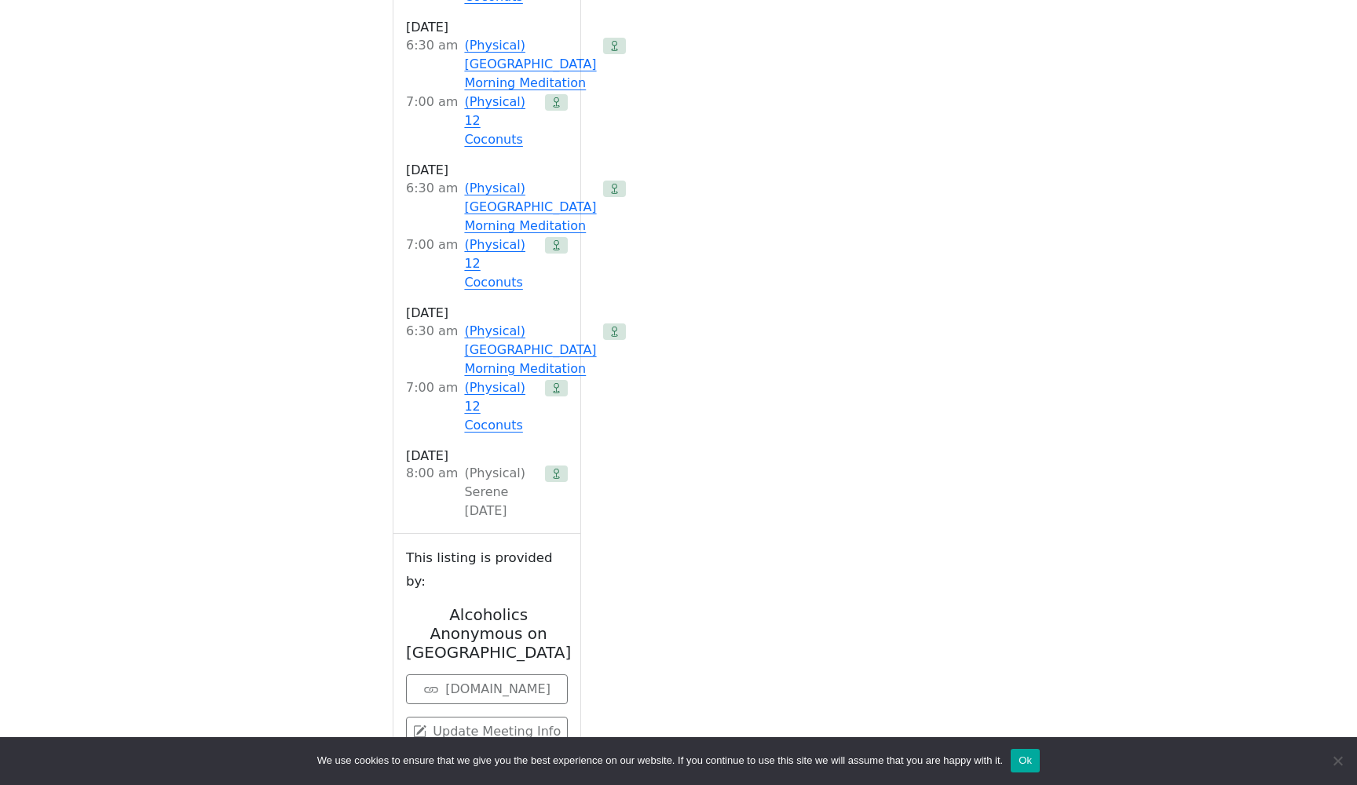
scroll to position [1824, 0]
click at [533, 674] on link "[DOMAIN_NAME]" at bounding box center [487, 689] width 162 height 30
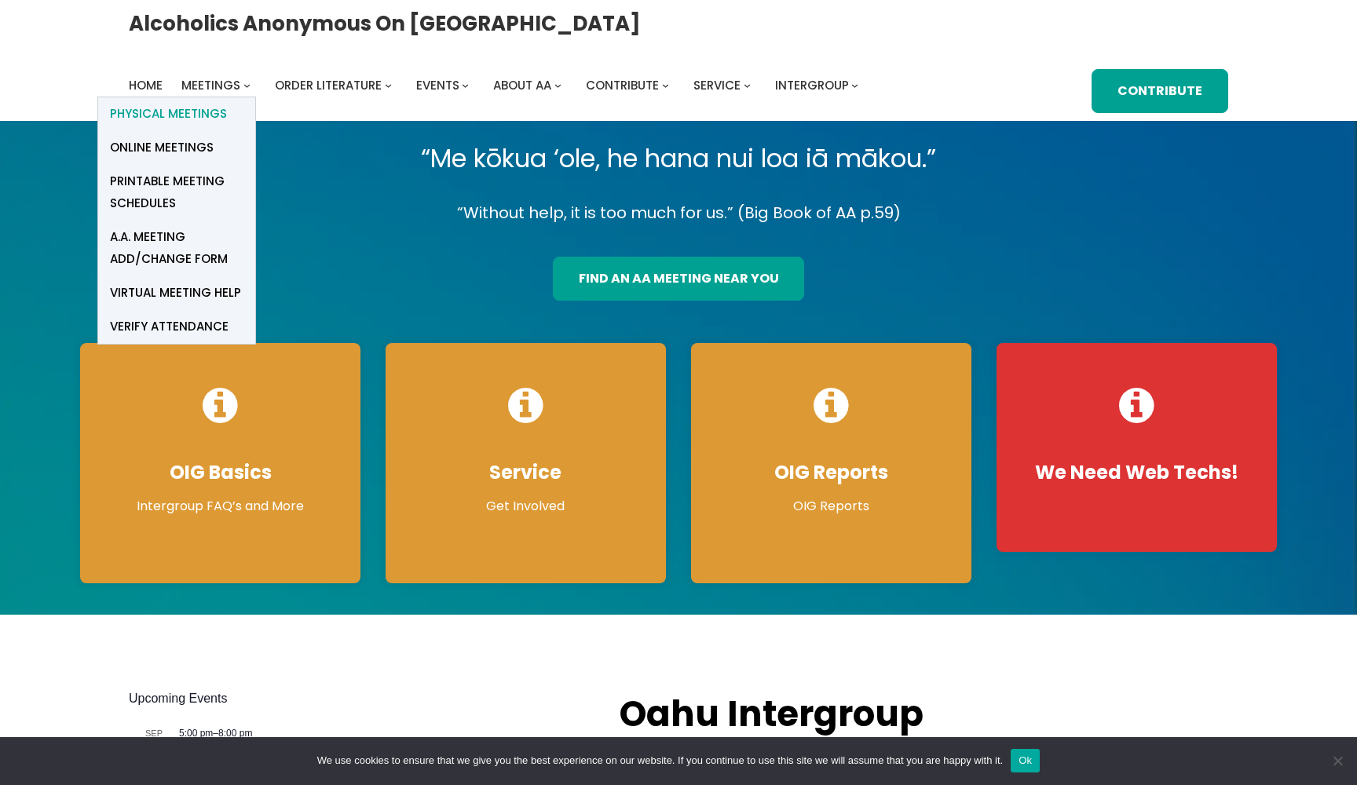
click at [227, 103] on span "Physical Meetings" at bounding box center [168, 114] width 117 height 22
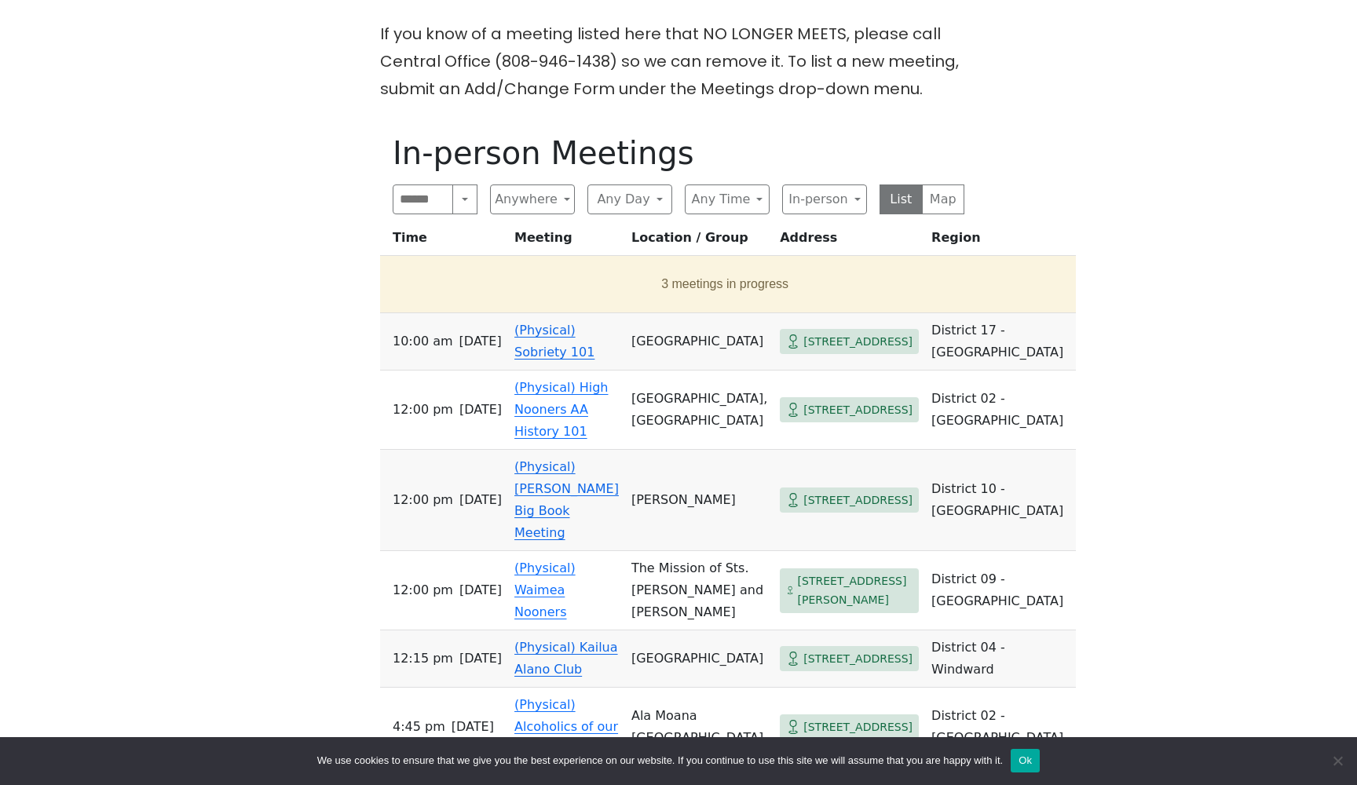
scroll to position [580, 0]
click at [629, 192] on button "Any Day" at bounding box center [629, 200] width 85 height 30
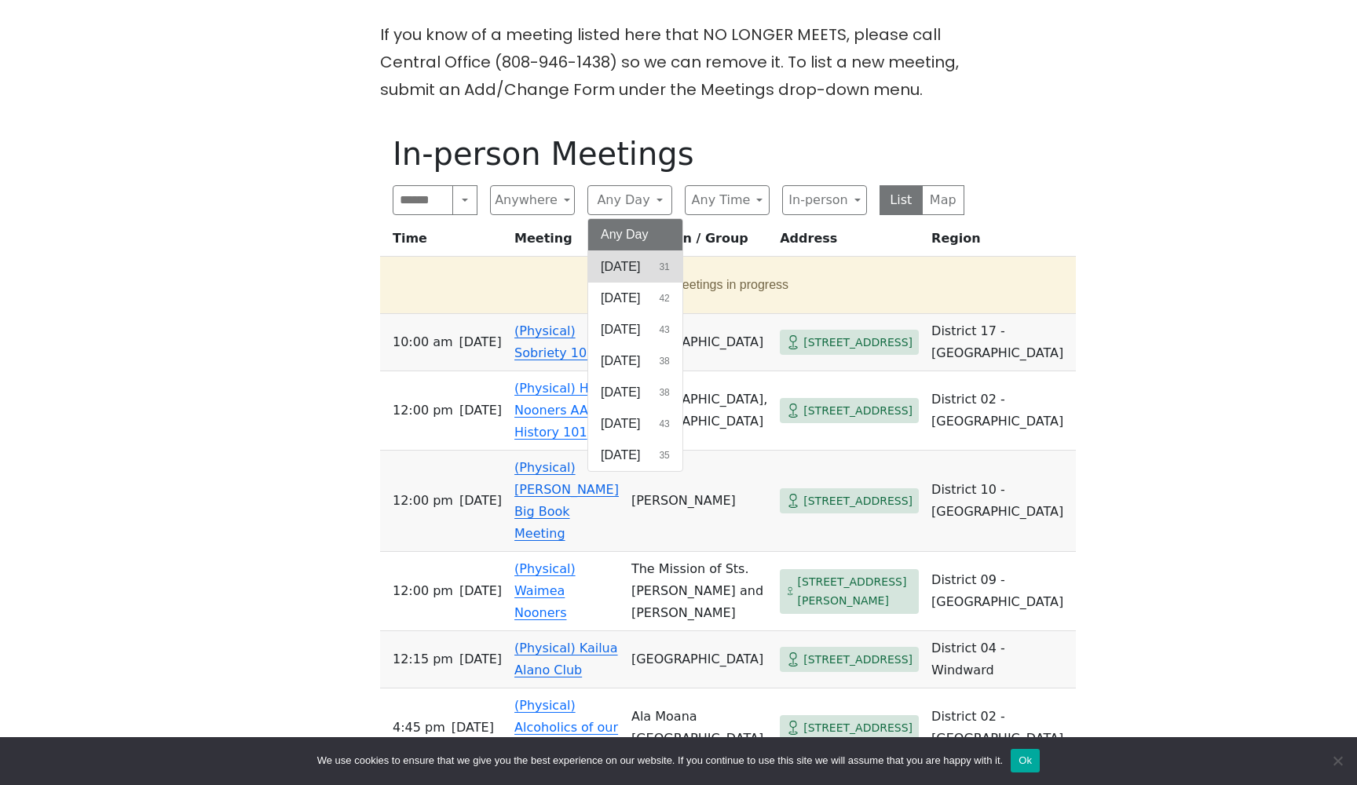
click at [632, 259] on span "[DATE]" at bounding box center [620, 267] width 39 height 19
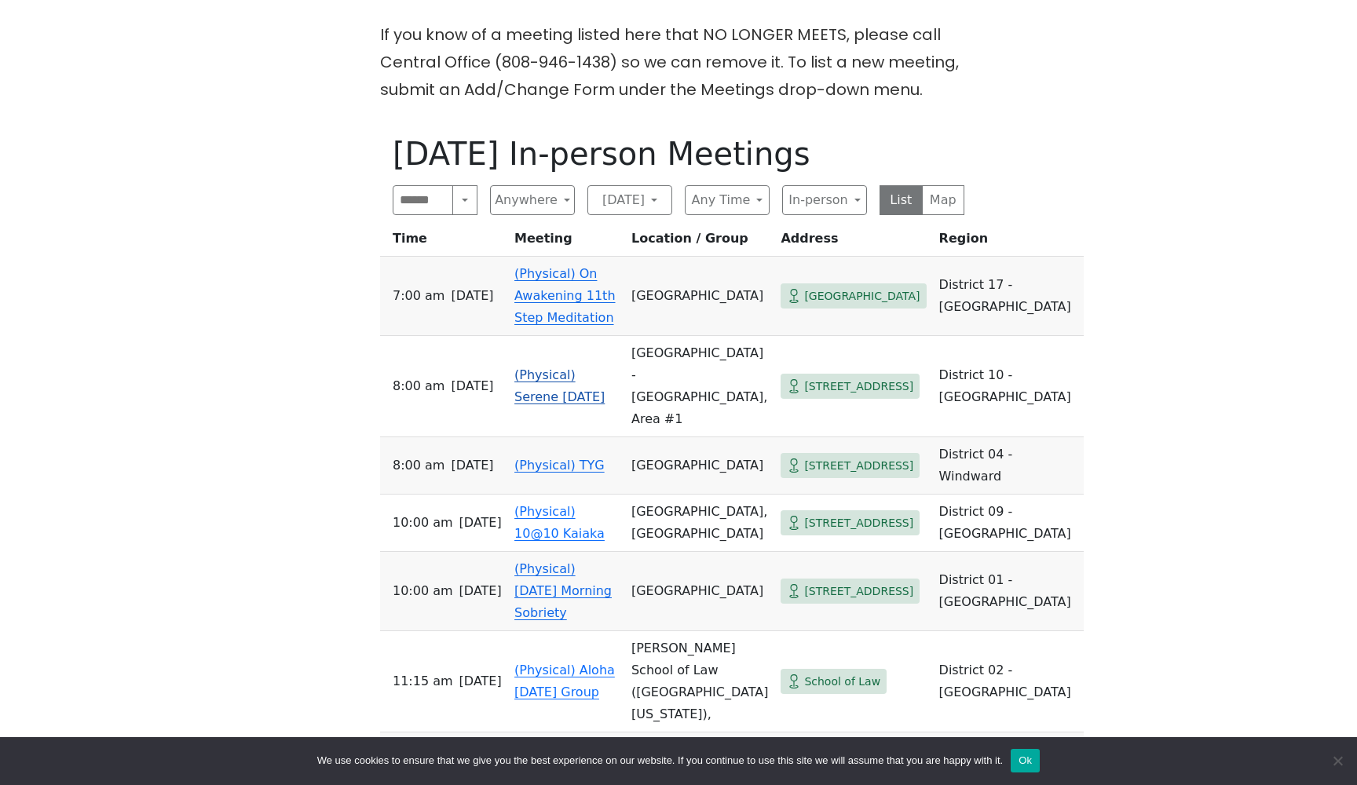
click at [514, 368] on link "(Physical) Serene [DATE]" at bounding box center [559, 386] width 90 height 37
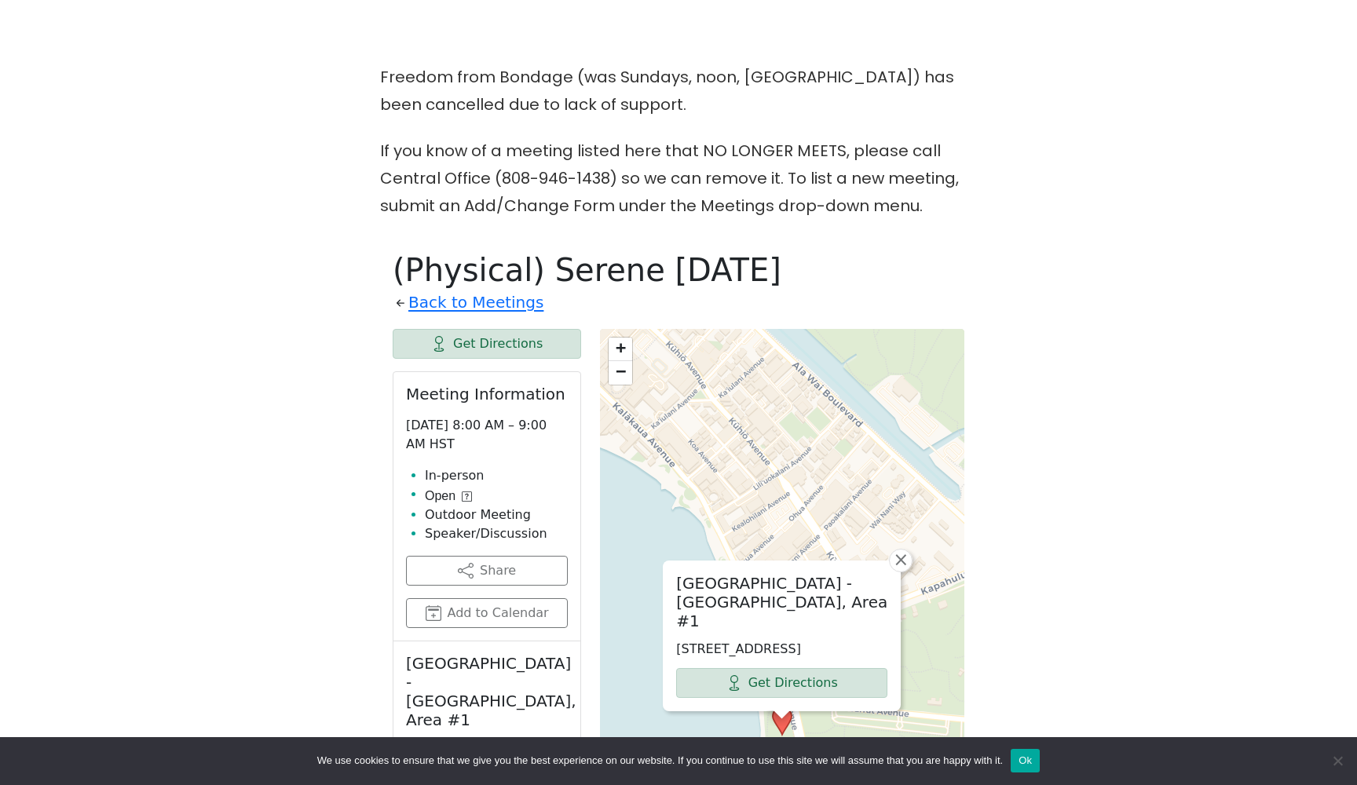
scroll to position [466, 0]
